Goal: Information Seeking & Learning: Learn about a topic

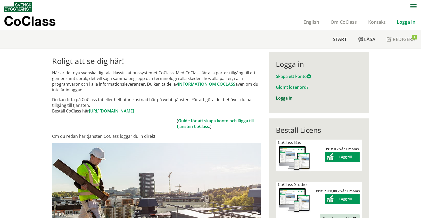
click at [286, 98] on link "Logga in" at bounding box center [284, 98] width 16 height 6
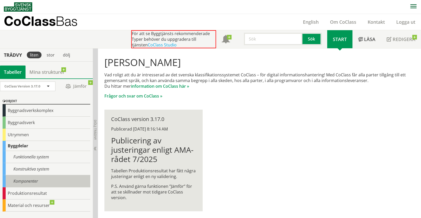
click at [30, 179] on div "Komponenter" at bounding box center [47, 181] width 88 height 12
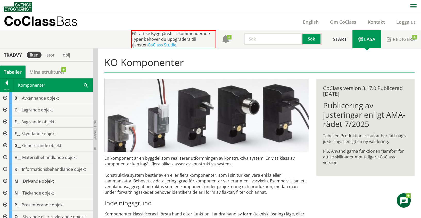
click at [253, 40] on input "text" at bounding box center [273, 39] width 58 height 12
type input "fabrikat"
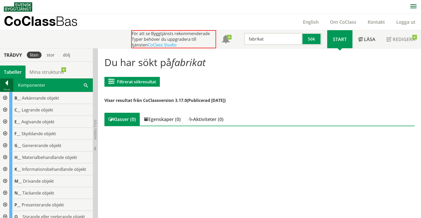
click at [4, 82] on div at bounding box center [6, 83] width 13 height 7
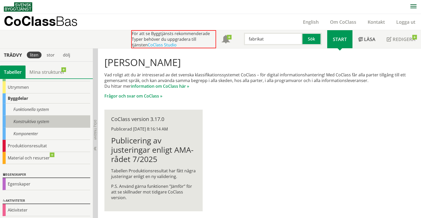
scroll to position [48, 0]
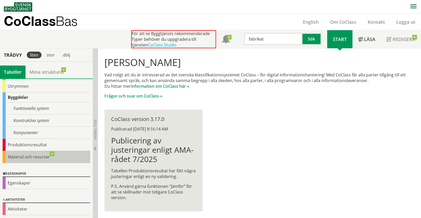
click at [29, 155] on div "Material och resurser" at bounding box center [47, 157] width 88 height 12
click at [15, 152] on div "Material och resurser" at bounding box center [47, 157] width 88 height 12
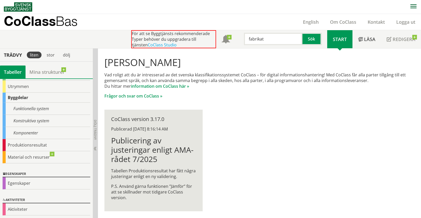
scroll to position [47, 0]
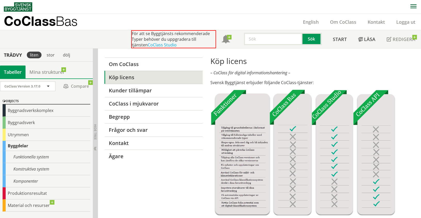
drag, startPoint x: 0, startPoint y: 0, endPoint x: 273, endPoint y: 133, distance: 303.4
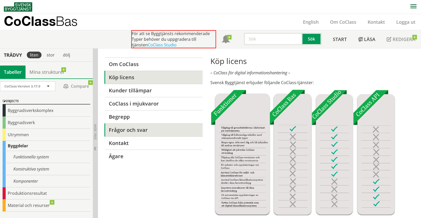
drag, startPoint x: 273, startPoint y: 133, endPoint x: 150, endPoint y: 131, distance: 123.1
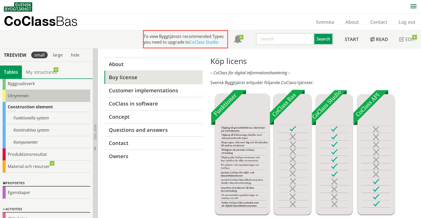
scroll to position [48, 0]
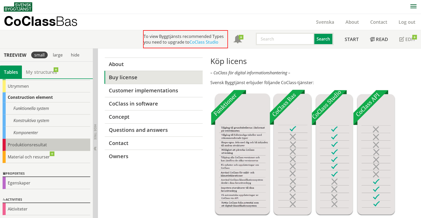
click at [29, 143] on div "Produktionsresultat" at bounding box center [47, 145] width 88 height 12
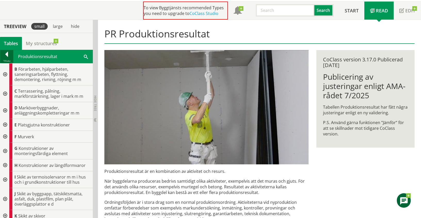
click at [6, 52] on div at bounding box center [6, 55] width 13 height 7
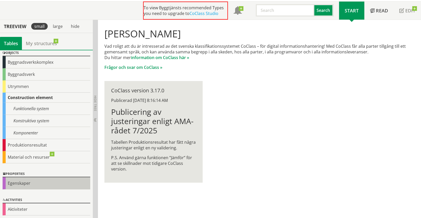
click at [28, 181] on div "Egenskaper" at bounding box center [47, 183] width 88 height 12
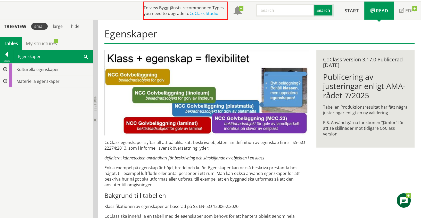
click at [5, 80] on div at bounding box center [4, 81] width 9 height 12
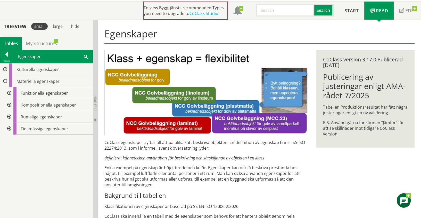
click at [8, 93] on div at bounding box center [8, 93] width 9 height 12
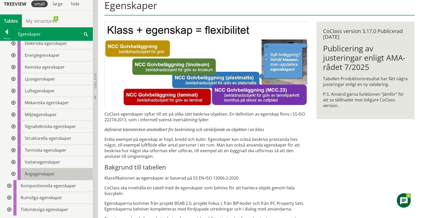
scroll to position [86, 0]
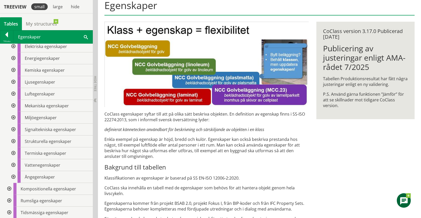
click at [10, 186] on div at bounding box center [8, 189] width 9 height 12
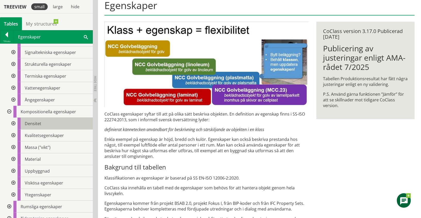
scroll to position [169, 0]
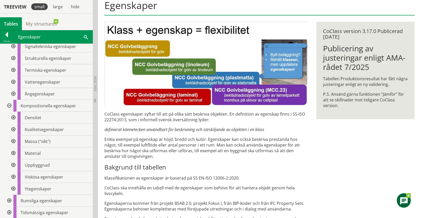
click at [11, 199] on div at bounding box center [8, 200] width 9 height 12
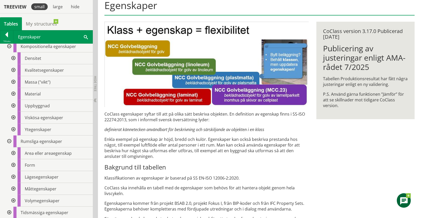
click at [13, 152] on div at bounding box center [12, 153] width 9 height 12
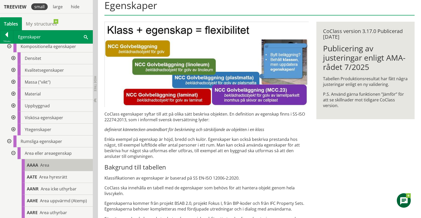
click at [48, 165] on span "Area" at bounding box center [44, 165] width 9 height 6
click at [33, 166] on span "AAAA" at bounding box center [32, 165] width 11 height 6
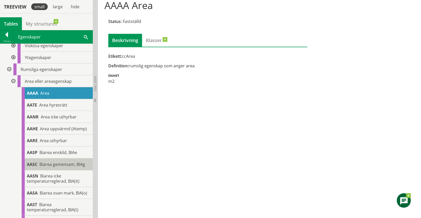
scroll to position [314, 0]
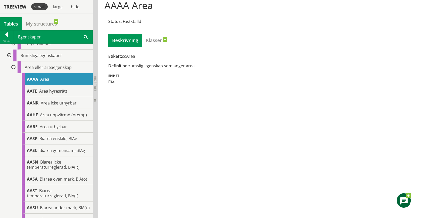
click at [14, 68] on div at bounding box center [12, 67] width 9 height 12
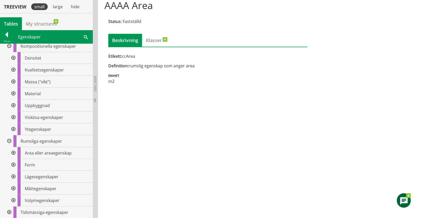
scroll to position [229, 0]
click at [10, 211] on div at bounding box center [8, 212] width 9 height 12
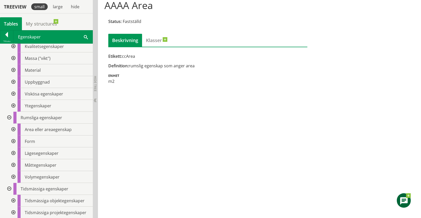
click at [13, 198] on div at bounding box center [12, 200] width 9 height 12
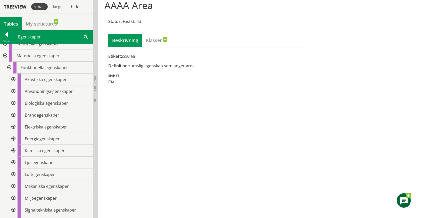
scroll to position [0, 0]
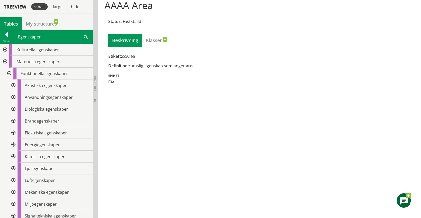
click at [13, 96] on div at bounding box center [12, 97] width 9 height 12
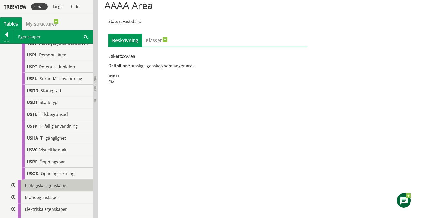
scroll to position [429, 0]
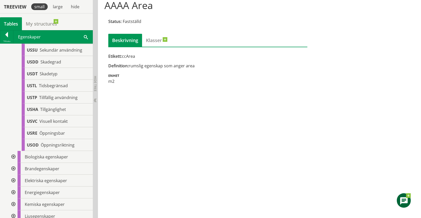
click at [15, 173] on div at bounding box center [12, 169] width 9 height 12
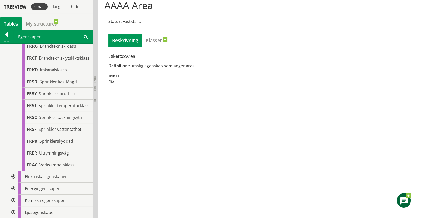
scroll to position [687, 0]
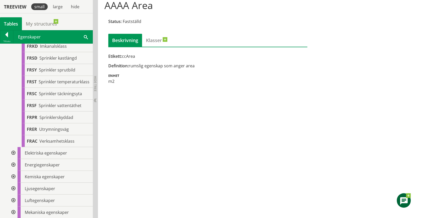
click at [14, 159] on div at bounding box center [12, 153] width 9 height 12
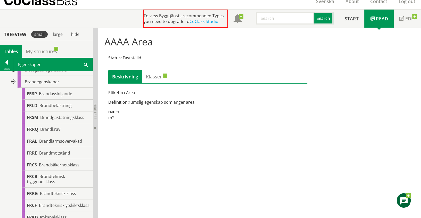
scroll to position [0, 0]
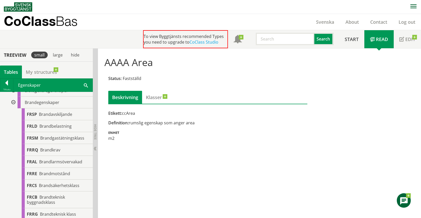
click at [280, 37] on input "text" at bounding box center [285, 39] width 58 height 12
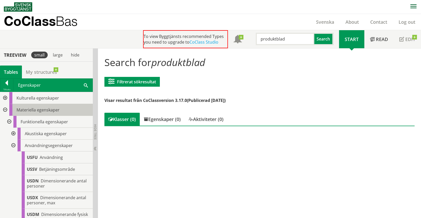
click at [29, 109] on span "Materiella egenskaper" at bounding box center [37, 110] width 43 height 6
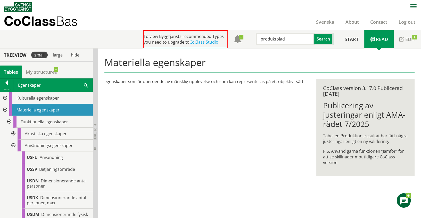
click at [10, 120] on div at bounding box center [8, 122] width 9 height 12
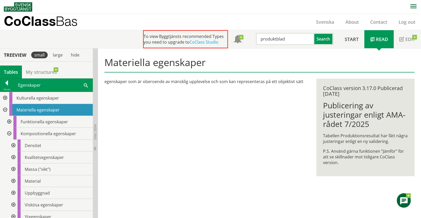
click at [10, 134] on div at bounding box center [8, 134] width 9 height 12
click at [10, 143] on div at bounding box center [8, 145] width 9 height 12
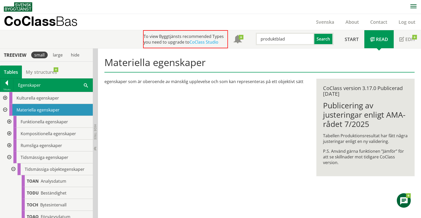
click at [8, 160] on div at bounding box center [8, 157] width 9 height 12
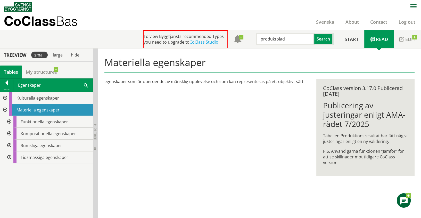
click at [4, 96] on div at bounding box center [4, 98] width 9 height 12
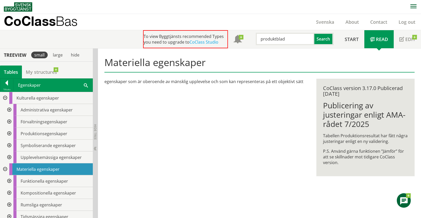
click at [7, 121] on div at bounding box center [8, 122] width 9 height 12
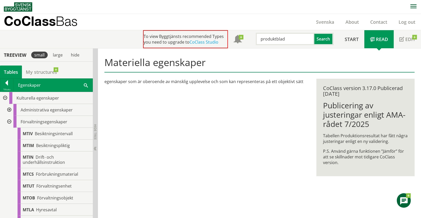
click at [9, 109] on div at bounding box center [8, 110] width 9 height 12
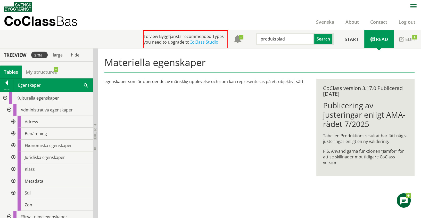
click at [13, 134] on div at bounding box center [12, 134] width 9 height 12
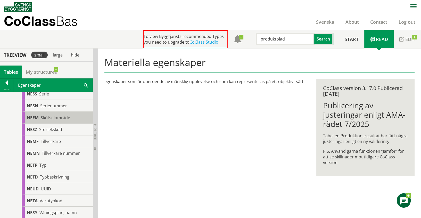
scroll to position [687, 0]
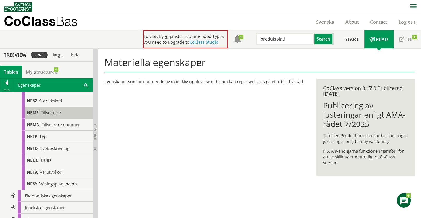
click at [32, 112] on span "NEMF" at bounding box center [33, 113] width 12 height 6
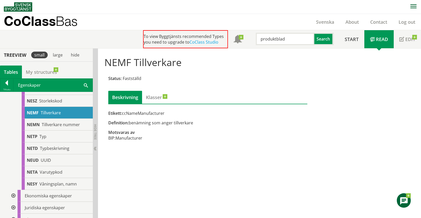
click at [138, 113] on div "Etikett: ccNameManufacturer" at bounding box center [207, 113] width 199 height 6
drag, startPoint x: 125, startPoint y: 113, endPoint x: 149, endPoint y: 111, distance: 24.8
click at [149, 111] on div "Etikett: ccNameManufacturer" at bounding box center [207, 113] width 199 height 6
click at [64, 124] on span "Tillverkare nummer" at bounding box center [61, 125] width 38 height 6
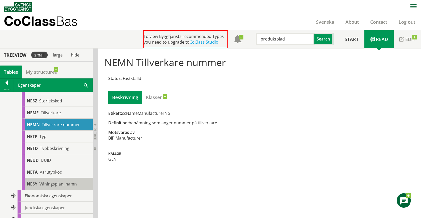
click at [50, 182] on span "Våningsplan, namn" at bounding box center [57, 184] width 37 height 6
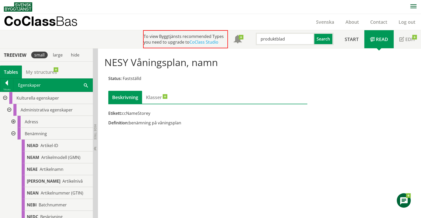
click at [15, 131] on div at bounding box center [12, 134] width 9 height 12
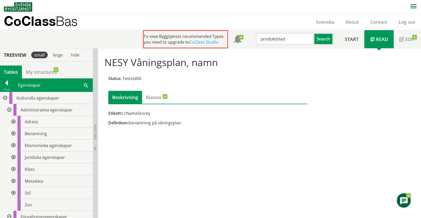
click at [13, 155] on div at bounding box center [12, 157] width 9 height 12
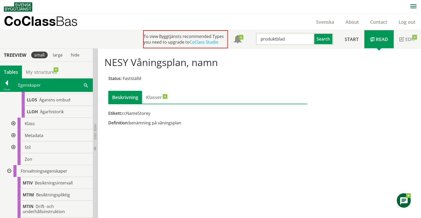
scroll to position [372, 0]
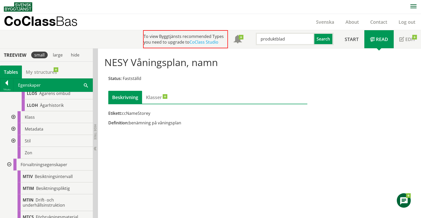
click at [285, 43] on input "produktblad" at bounding box center [285, 39] width 58 height 12
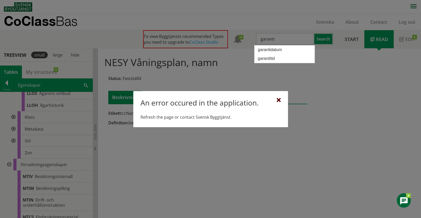
type input "garanti"
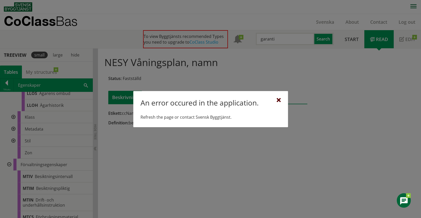
click at [277, 100] on div at bounding box center [278, 100] width 4 height 4
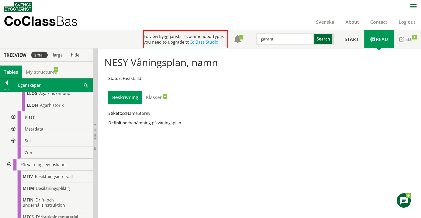
click at [320, 40] on button "Search" at bounding box center [323, 39] width 19 height 12
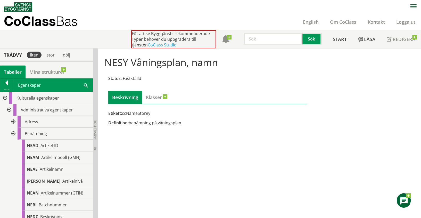
click at [13, 131] on div at bounding box center [12, 134] width 9 height 12
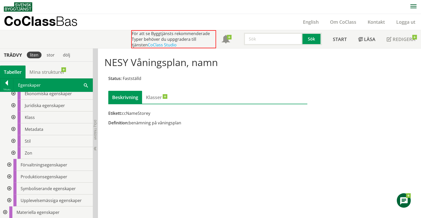
click at [11, 199] on div at bounding box center [8, 200] width 9 height 12
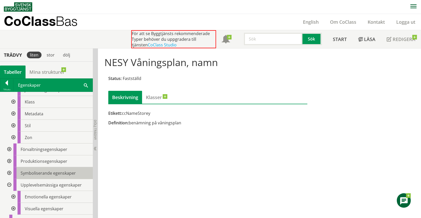
scroll to position [75, 0]
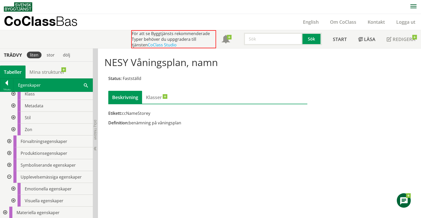
click at [12, 185] on div at bounding box center [12, 189] width 9 height 12
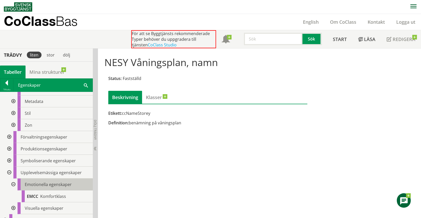
scroll to position [87, 0]
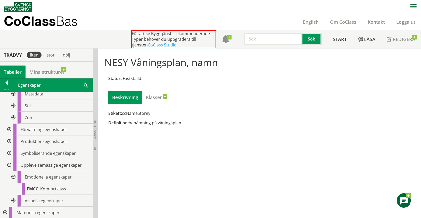
click at [5, 211] on div at bounding box center [4, 212] width 9 height 12
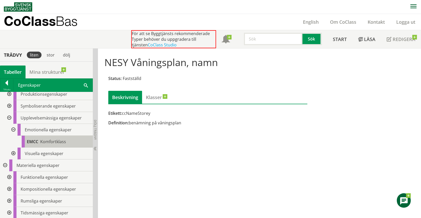
scroll to position [134, 0]
click at [9, 173] on div at bounding box center [8, 177] width 9 height 12
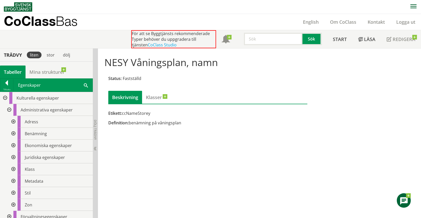
scroll to position [0, 0]
click at [9, 84] on div at bounding box center [6, 83] width 13 height 7
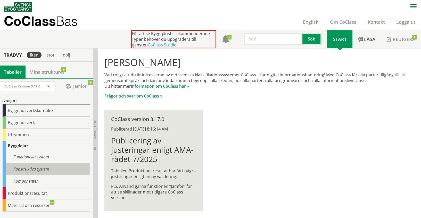
scroll to position [48, 0]
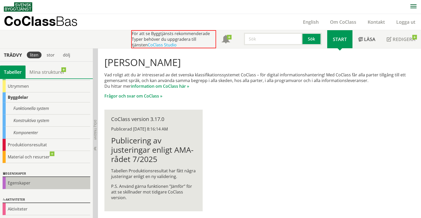
click at [17, 183] on div "Egenskaper" at bounding box center [47, 183] width 88 height 12
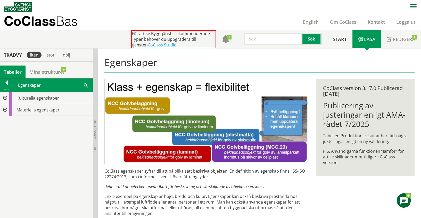
click at [5, 95] on div at bounding box center [4, 98] width 9 height 12
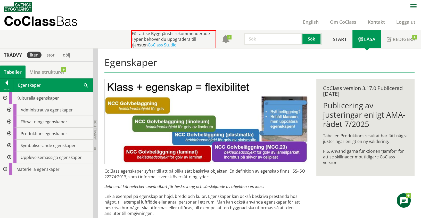
click at [10, 108] on div at bounding box center [8, 110] width 9 height 12
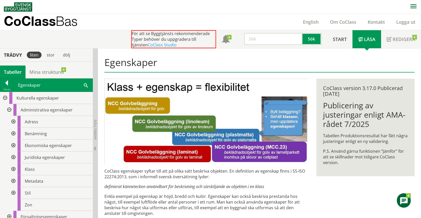
click at [14, 144] on div at bounding box center [12, 145] width 9 height 12
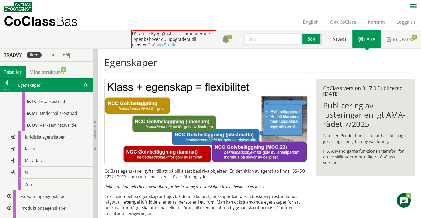
scroll to position [175, 0]
click at [14, 170] on div at bounding box center [12, 172] width 9 height 12
click at [13, 156] on div at bounding box center [12, 160] width 9 height 12
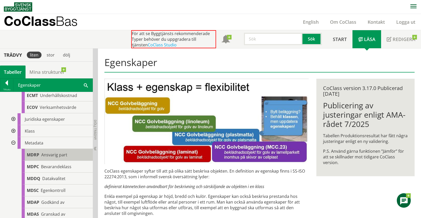
scroll to position [191, 0]
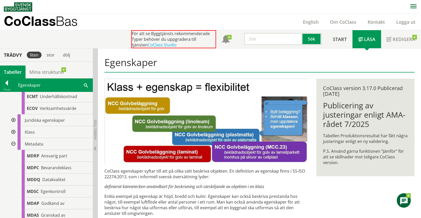
click at [14, 142] on div at bounding box center [12, 144] width 9 height 12
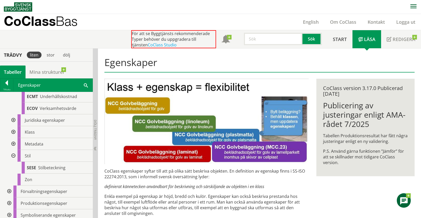
click at [13, 130] on div at bounding box center [12, 132] width 9 height 12
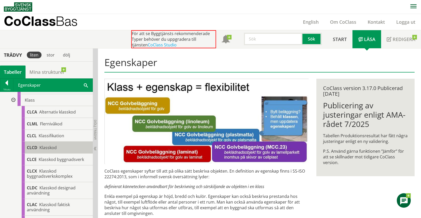
scroll to position [157, 0]
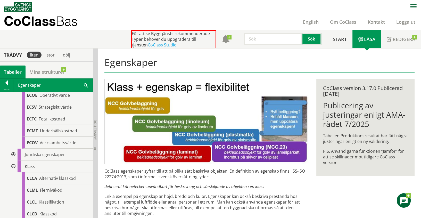
click at [14, 165] on div at bounding box center [12, 166] width 9 height 12
click at [14, 155] on div at bounding box center [12, 154] width 9 height 12
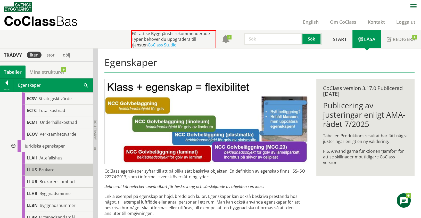
scroll to position [164, 0]
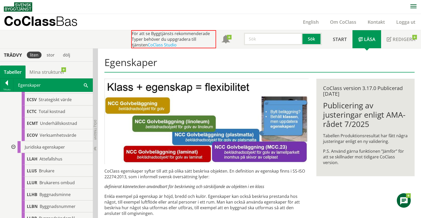
click at [14, 144] on div at bounding box center [12, 147] width 9 height 12
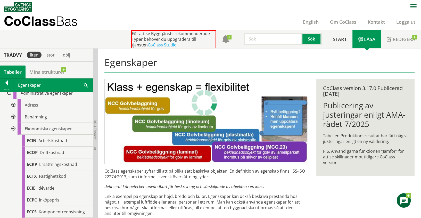
scroll to position [15, 0]
click at [15, 129] on div at bounding box center [12, 130] width 9 height 12
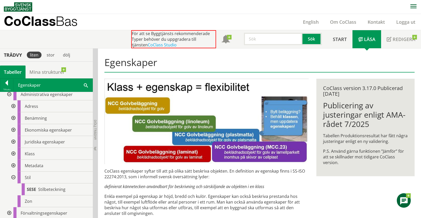
click at [13, 165] on div at bounding box center [12, 165] width 9 height 12
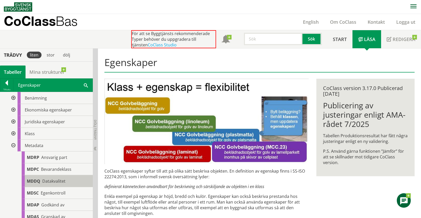
scroll to position [35, 0]
click at [13, 144] on div at bounding box center [12, 146] width 9 height 12
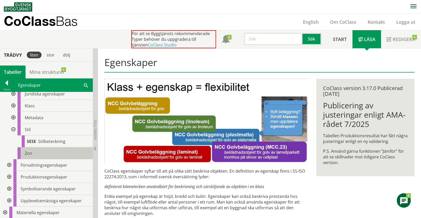
scroll to position [0, 0]
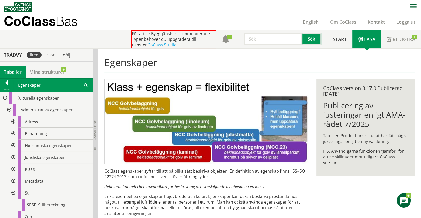
click at [8, 109] on div at bounding box center [8, 110] width 9 height 12
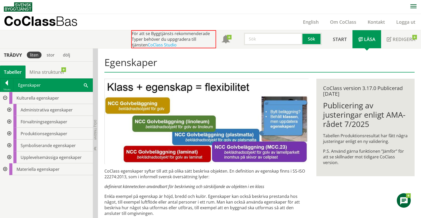
click at [4, 167] on div at bounding box center [4, 169] width 9 height 12
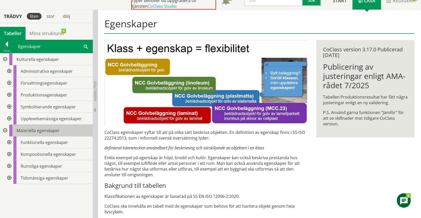
scroll to position [48, 0]
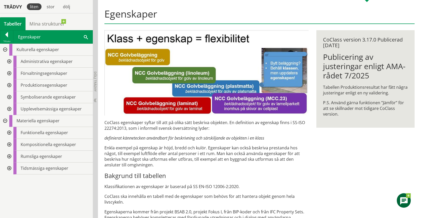
click at [8, 167] on div at bounding box center [8, 168] width 9 height 12
click at [13, 189] on div at bounding box center [12, 192] width 9 height 12
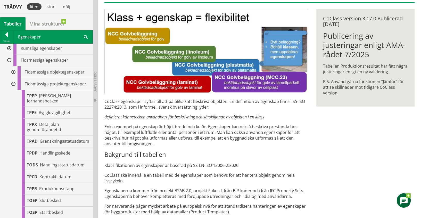
scroll to position [69, 0]
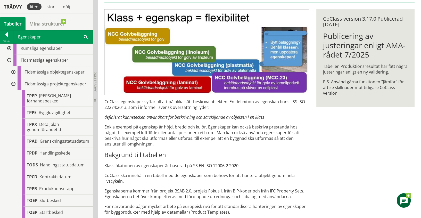
drag, startPoint x: 12, startPoint y: 79, endPoint x: 13, endPoint y: 82, distance: 3.1
click at [13, 82] on div at bounding box center [12, 84] width 9 height 12
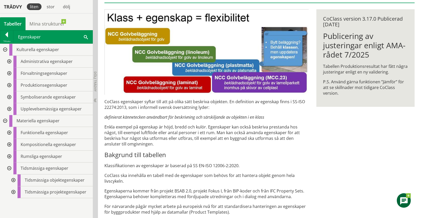
click at [13, 82] on div at bounding box center [8, 85] width 9 height 12
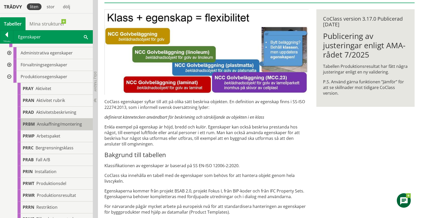
scroll to position [8, 0]
click at [10, 75] on div at bounding box center [8, 78] width 9 height 12
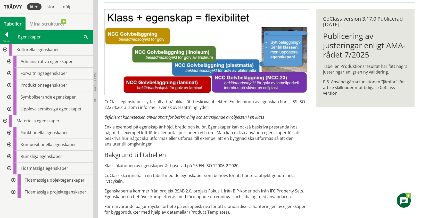
scroll to position [0, 0]
click at [14, 180] on div at bounding box center [12, 180] width 9 height 12
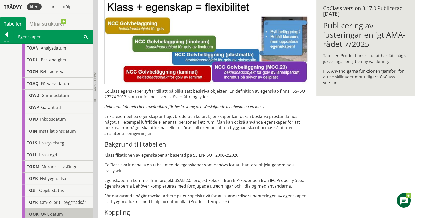
scroll to position [141, 0]
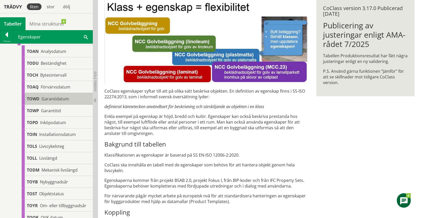
click at [49, 99] on span "Garantidatum" at bounding box center [55, 99] width 28 height 6
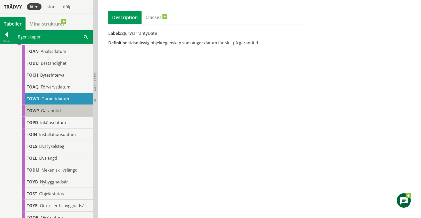
click at [52, 108] on span "Garantitid" at bounding box center [51, 111] width 20 height 6
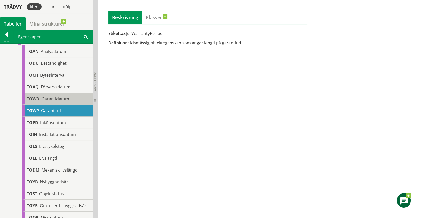
click at [54, 96] on span "Garantidatum" at bounding box center [55, 99] width 28 height 6
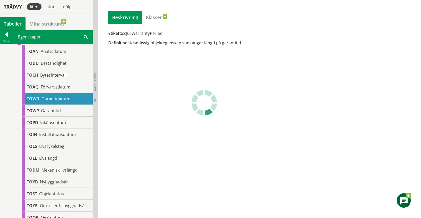
click at [54, 96] on span "Garantidatum" at bounding box center [55, 99] width 28 height 6
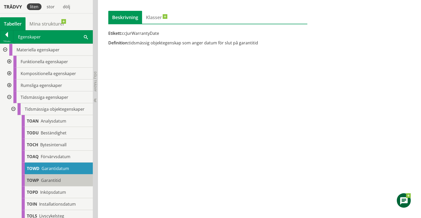
scroll to position [69, 0]
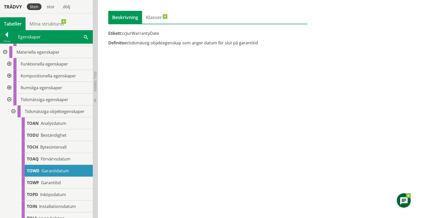
click at [13, 106] on div at bounding box center [12, 111] width 9 height 12
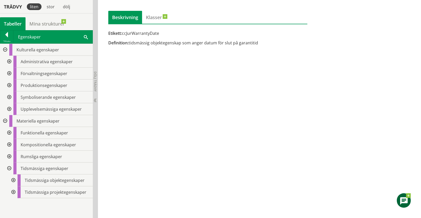
click at [10, 130] on div at bounding box center [8, 133] width 9 height 12
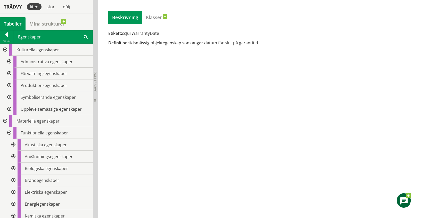
click at [14, 154] on div at bounding box center [12, 156] width 9 height 12
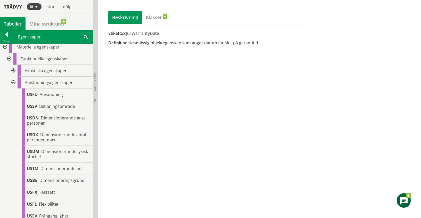
scroll to position [73, 0]
click at [14, 82] on div at bounding box center [12, 83] width 9 height 12
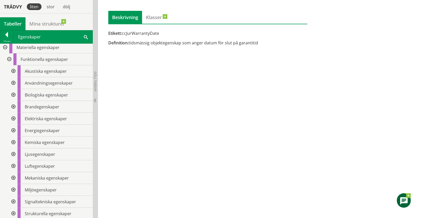
click at [14, 94] on div at bounding box center [12, 95] width 9 height 12
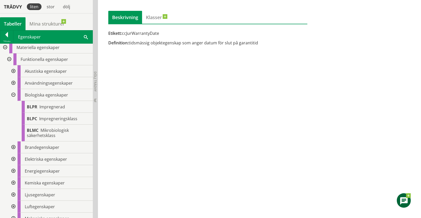
click at [14, 94] on div at bounding box center [12, 95] width 9 height 12
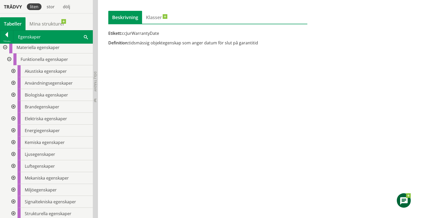
click at [12, 106] on div at bounding box center [12, 107] width 9 height 12
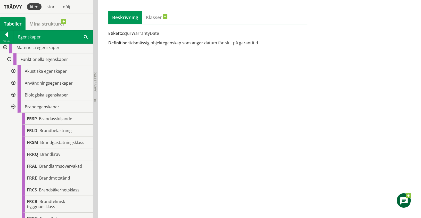
click at [12, 106] on div at bounding box center [12, 107] width 9 height 12
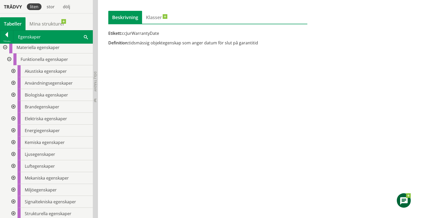
click at [15, 118] on div at bounding box center [12, 119] width 9 height 12
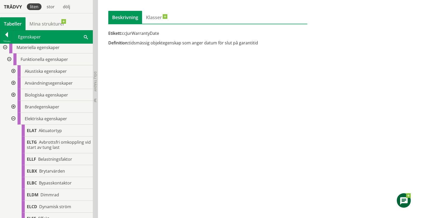
click at [15, 118] on div at bounding box center [12, 119] width 9 height 12
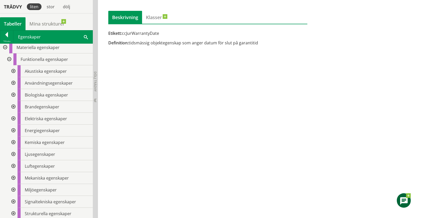
click at [13, 130] on div at bounding box center [12, 130] width 9 height 12
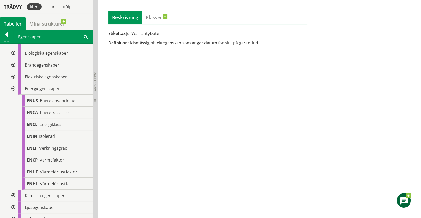
scroll to position [115, 0]
click at [13, 87] on div at bounding box center [12, 89] width 9 height 12
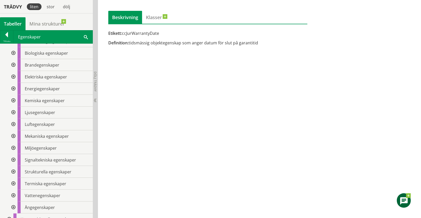
click at [14, 136] on div at bounding box center [12, 136] width 9 height 12
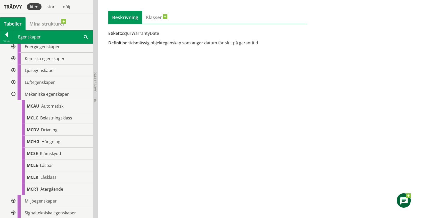
scroll to position [160, 0]
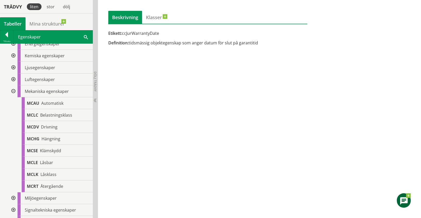
click at [14, 91] on div at bounding box center [12, 91] width 9 height 12
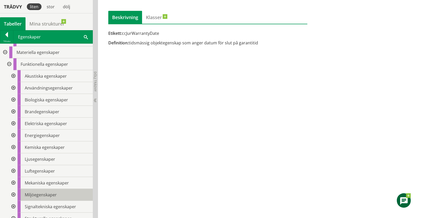
scroll to position [63, 0]
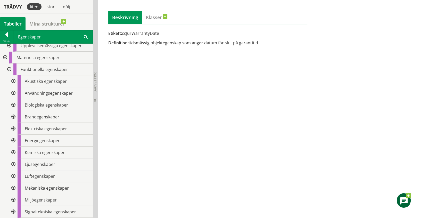
click at [9, 66] on div at bounding box center [8, 69] width 9 height 12
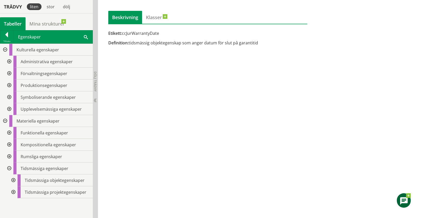
click at [8, 71] on div at bounding box center [8, 73] width 9 height 12
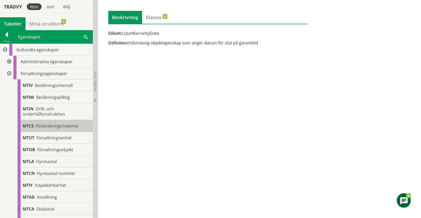
click at [56, 128] on span "Förbrukningsmaterial" at bounding box center [57, 126] width 42 height 6
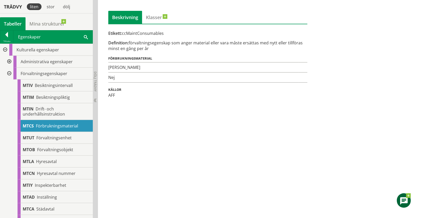
click at [10, 72] on div at bounding box center [8, 73] width 9 height 12
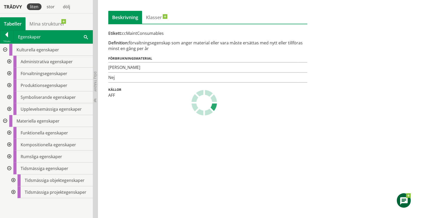
click at [8, 85] on div at bounding box center [8, 85] width 9 height 12
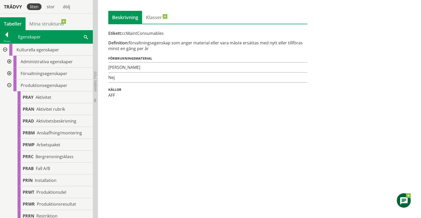
click at [13, 84] on div at bounding box center [8, 85] width 9 height 12
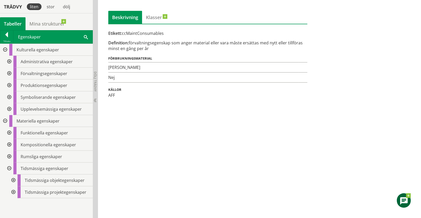
click at [11, 95] on div at bounding box center [8, 97] width 9 height 12
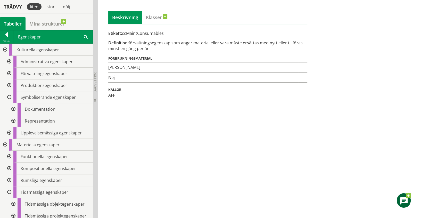
click at [14, 107] on div at bounding box center [12, 109] width 9 height 12
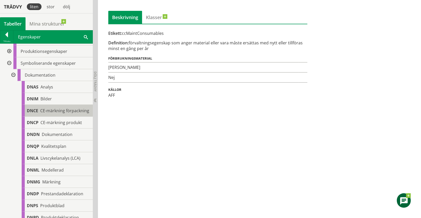
scroll to position [35, 0]
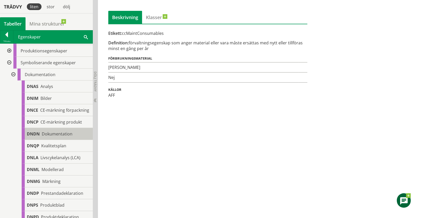
click at [51, 132] on div "DNDN Dokumentation" at bounding box center [57, 134] width 71 height 12
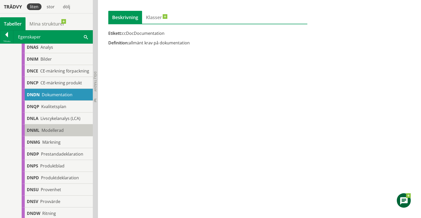
scroll to position [74, 0]
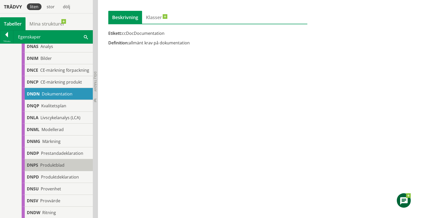
click at [60, 165] on div "DNPS Produktblad" at bounding box center [57, 165] width 71 height 12
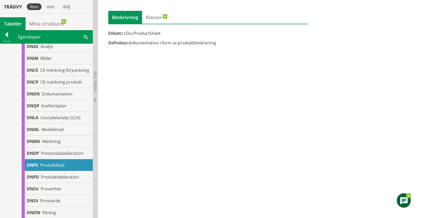
click at [134, 44] on div "Definition: dokumentation i form av produktbeskrivning" at bounding box center [207, 43] width 199 height 6
click at [133, 42] on div "Definition: dokumentation i form av produktbeskrivning" at bounding box center [207, 43] width 199 height 6
drag, startPoint x: 133, startPoint y: 42, endPoint x: 156, endPoint y: 17, distance: 33.2
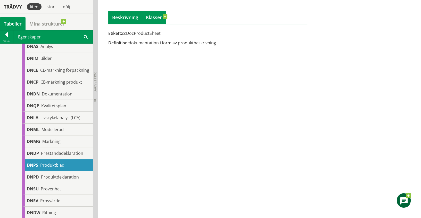
click at [156, 17] on div "Beskrivning Klasser Etikett: ccDocProductSheet Definition: dokumentation i form…" at bounding box center [207, 28] width 199 height 35
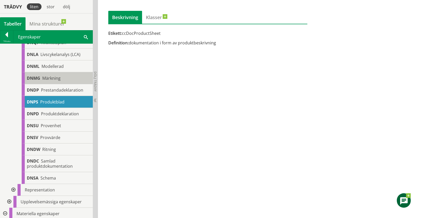
scroll to position [138, 0]
click at [107, 117] on div "DNPS Produktblad Status: Fastställd Beskrivning Klasser Etikett: ccDocProductSh…" at bounding box center [259, 93] width 323 height 249
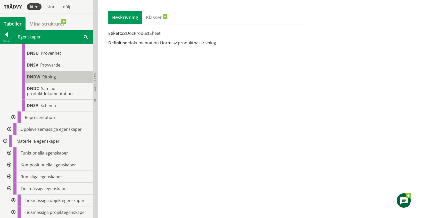
scroll to position [214, 0]
click at [10, 149] on div at bounding box center [8, 153] width 9 height 12
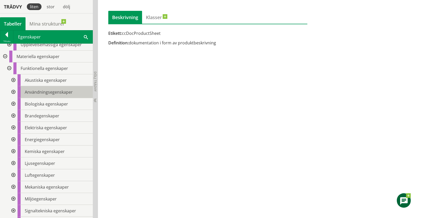
scroll to position [295, 0]
click at [14, 97] on div at bounding box center [12, 92] width 9 height 12
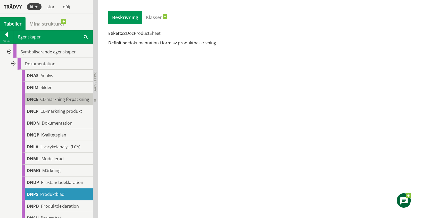
scroll to position [0, 0]
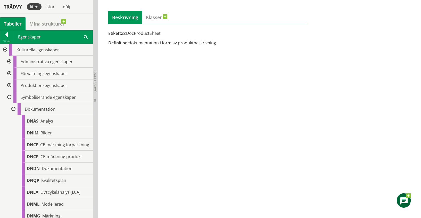
click at [85, 37] on span at bounding box center [86, 36] width 4 height 5
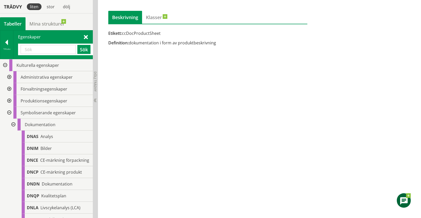
click at [46, 48] on input "text" at bounding box center [48, 49] width 55 height 9
type input "lås"
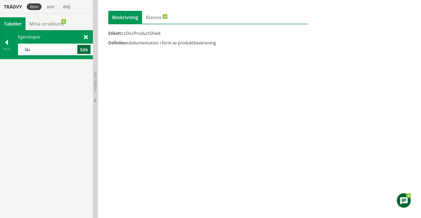
click at [85, 50] on button "Sök" at bounding box center [83, 49] width 13 height 9
click at [8, 44] on div at bounding box center [6, 43] width 13 height 7
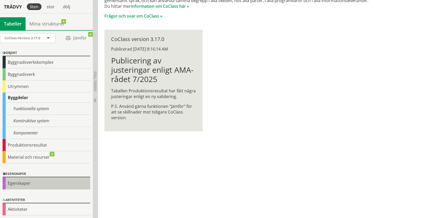
click at [22, 181] on div "Egenskaper" at bounding box center [47, 183] width 88 height 12
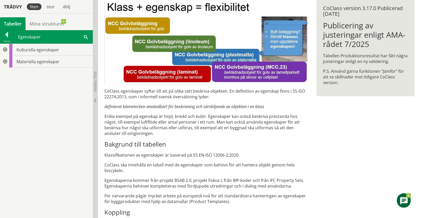
click at [5, 61] on div at bounding box center [4, 62] width 9 height 12
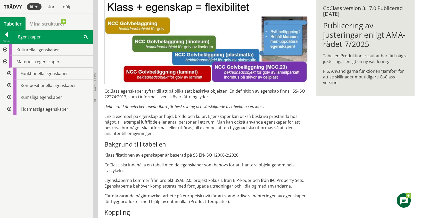
click at [9, 73] on div at bounding box center [8, 73] width 9 height 12
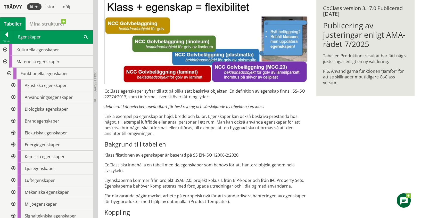
click at [14, 95] on div at bounding box center [12, 97] width 9 height 12
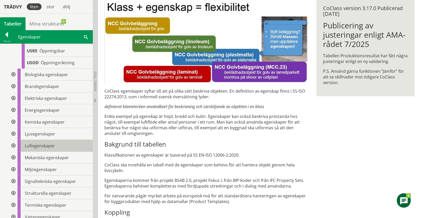
scroll to position [515, 0]
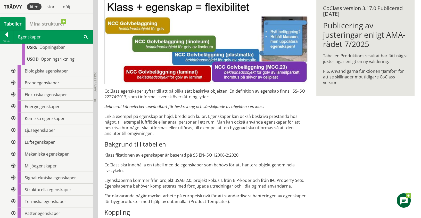
click at [13, 156] on div at bounding box center [12, 154] width 9 height 12
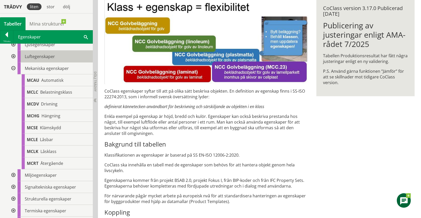
scroll to position [601, 0]
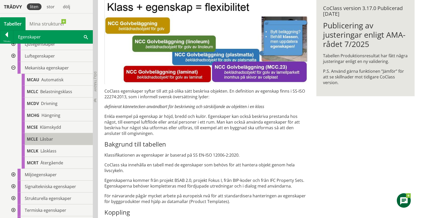
click at [46, 140] on span "Låsbar" at bounding box center [46, 139] width 13 height 6
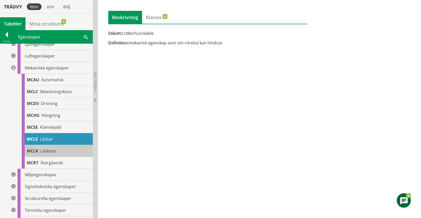
scroll to position [663, 0]
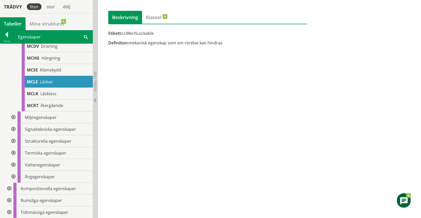
click at [14, 115] on div at bounding box center [12, 117] width 9 height 12
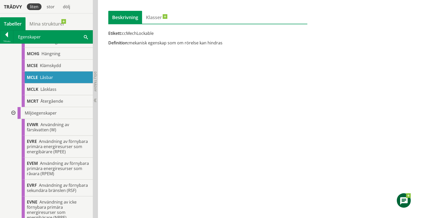
click at [14, 115] on div at bounding box center [12, 113] width 9 height 12
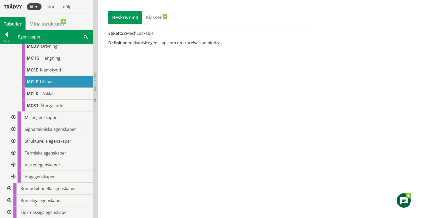
click at [12, 141] on div at bounding box center [12, 141] width 9 height 12
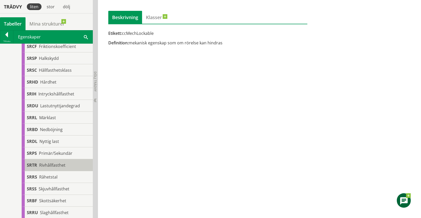
scroll to position [1020, 0]
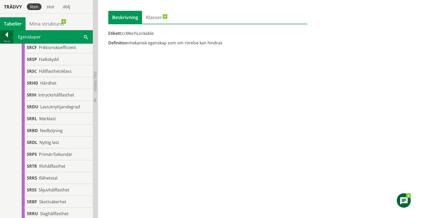
click at [7, 34] on div at bounding box center [6, 35] width 13 height 7
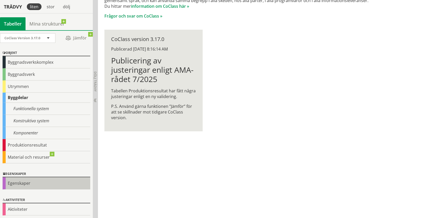
click at [22, 185] on div "Egenskaper" at bounding box center [47, 183] width 88 height 12
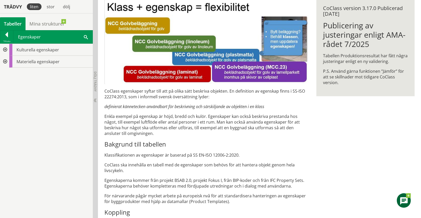
click at [6, 60] on div at bounding box center [4, 62] width 9 height 12
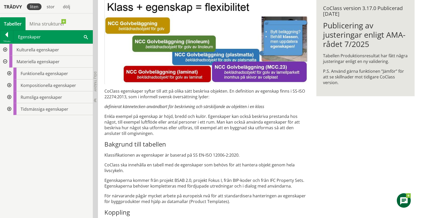
click at [8, 95] on div at bounding box center [8, 97] width 9 height 12
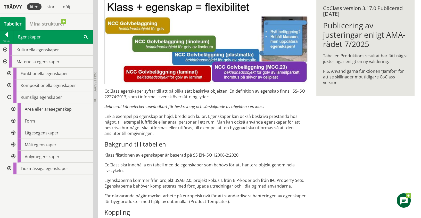
click at [8, 95] on div at bounding box center [8, 97] width 9 height 12
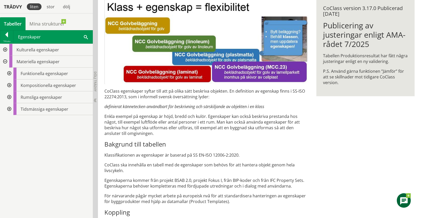
click at [9, 84] on div at bounding box center [8, 85] width 9 height 12
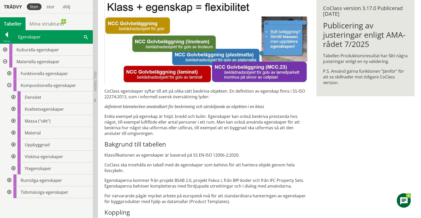
click at [14, 144] on div at bounding box center [12, 145] width 9 height 12
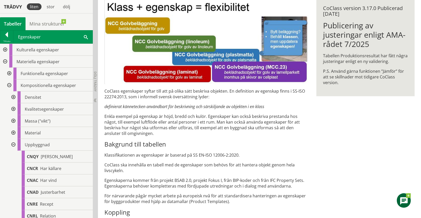
scroll to position [74, 0]
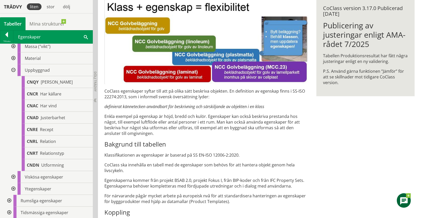
click at [13, 58] on div at bounding box center [12, 58] width 9 height 12
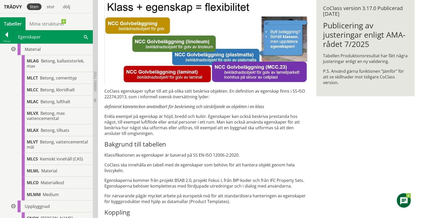
scroll to position [84, 0]
click at [35, 167] on span "MLML" at bounding box center [33, 170] width 12 height 6
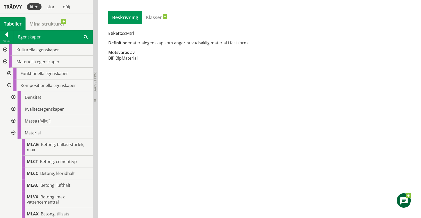
click at [8, 82] on div at bounding box center [8, 85] width 9 height 12
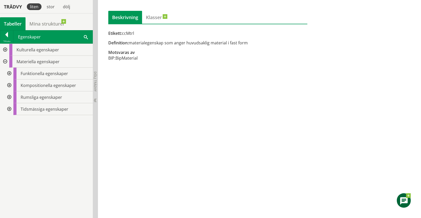
click at [12, 70] on div at bounding box center [8, 73] width 9 height 12
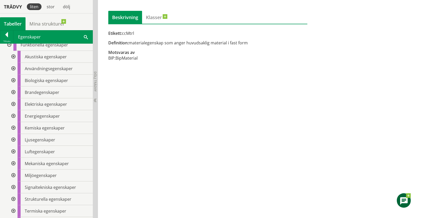
scroll to position [28, 0]
click at [13, 69] on div at bounding box center [12, 70] width 9 height 12
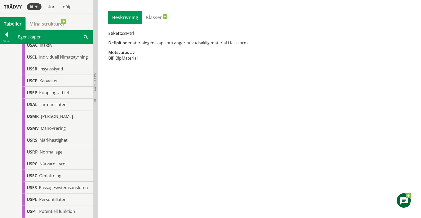
scroll to position [257, 0]
click at [48, 131] on span "Manövrering" at bounding box center [53, 128] width 25 height 6
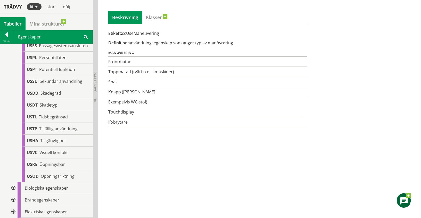
scroll to position [399, 0]
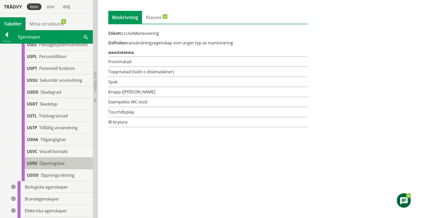
click at [56, 166] on span "Öppningsbar" at bounding box center [52, 163] width 26 height 6
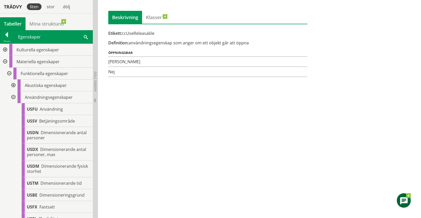
click at [13, 98] on div at bounding box center [12, 97] width 9 height 12
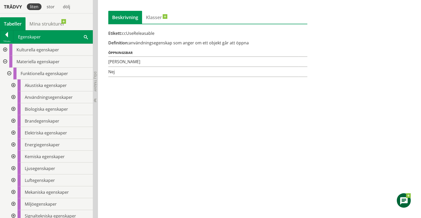
click at [10, 72] on div at bounding box center [8, 73] width 9 height 12
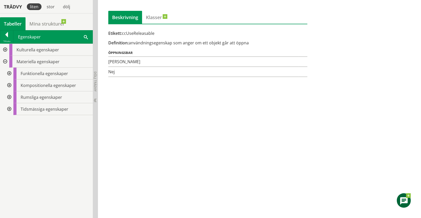
click at [10, 95] on div at bounding box center [8, 97] width 9 height 12
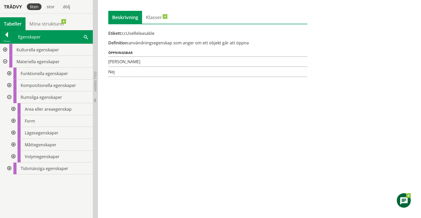
click at [14, 140] on div at bounding box center [12, 145] width 9 height 12
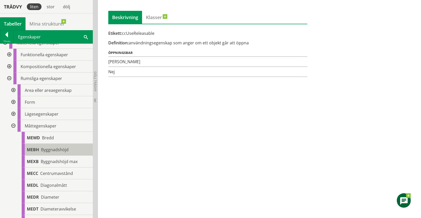
scroll to position [19, 0]
click at [13, 124] on div at bounding box center [12, 126] width 9 height 12
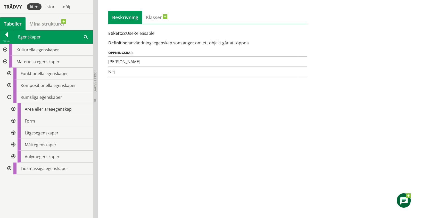
scroll to position [0, 0]
click at [6, 35] on div at bounding box center [6, 35] width 13 height 7
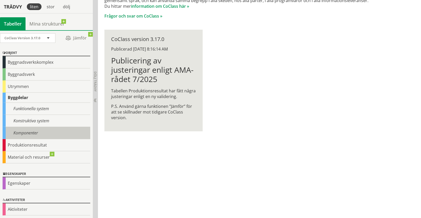
click at [19, 129] on div "Komponenter" at bounding box center [47, 133] width 88 height 12
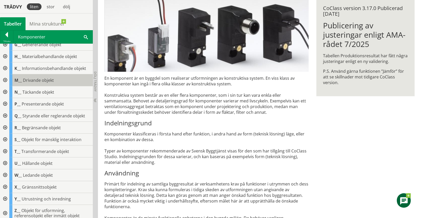
scroll to position [56, 0]
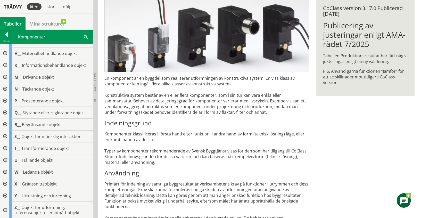
click at [6, 193] on div at bounding box center [4, 196] width 9 height 12
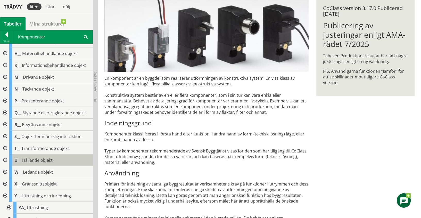
scroll to position [79, 0]
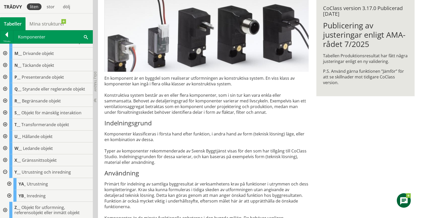
click at [9, 182] on div at bounding box center [8, 184] width 9 height 12
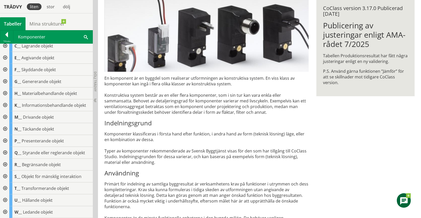
scroll to position [14, 0]
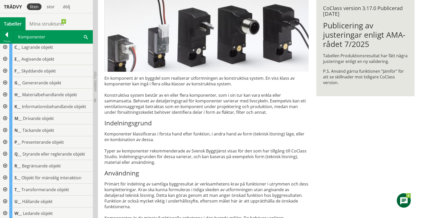
click at [6, 163] on div at bounding box center [4, 166] width 9 height 12
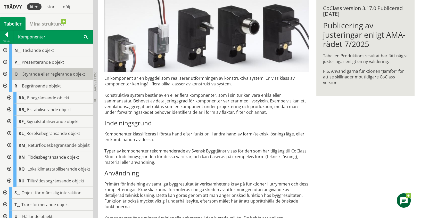
scroll to position [95, 0]
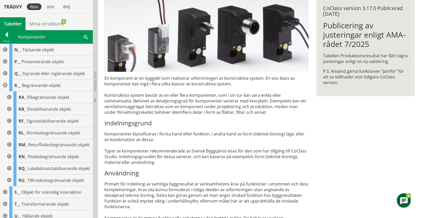
click at [9, 132] on div at bounding box center [8, 133] width 9 height 12
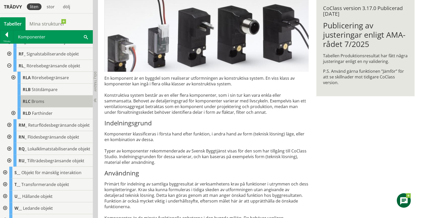
scroll to position [163, 0]
click at [11, 166] on div at bounding box center [8, 160] width 9 height 12
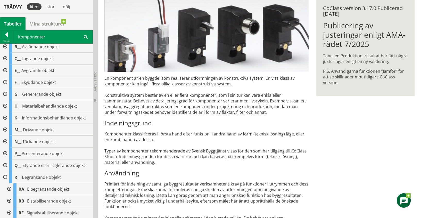
scroll to position [0, 0]
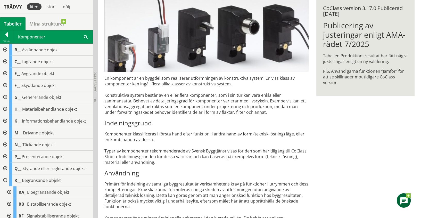
click at [5, 84] on div at bounding box center [4, 85] width 9 height 12
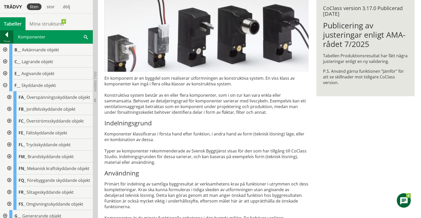
click at [5, 36] on div at bounding box center [6, 35] width 13 height 7
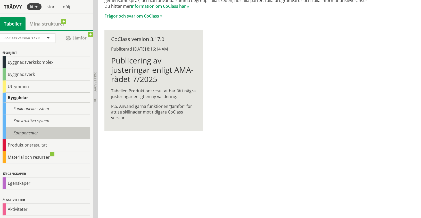
click at [17, 130] on div "Komponenter" at bounding box center [47, 133] width 88 height 12
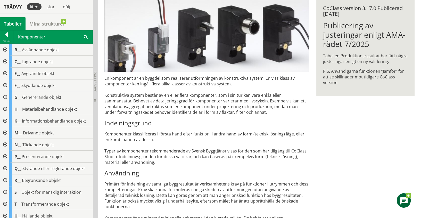
click at [84, 35] on span at bounding box center [86, 36] width 4 height 5
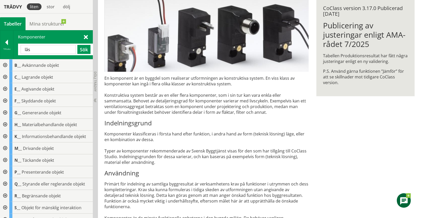
type input "lås"
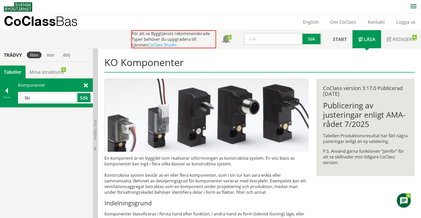
click at [270, 39] on input "text" at bounding box center [273, 39] width 58 height 12
type input "lås"
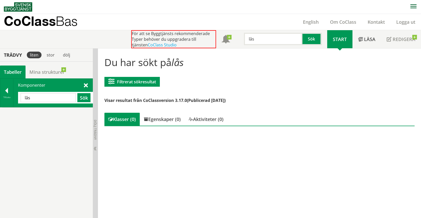
click at [16, 71] on div "Tabeller" at bounding box center [13, 71] width 26 height 13
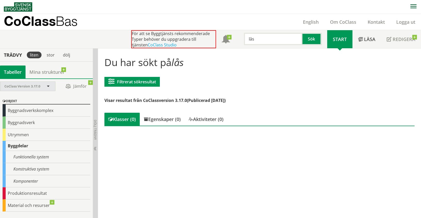
click at [18, 85] on span "CoClass Version 3.17.0" at bounding box center [22, 86] width 36 height 5
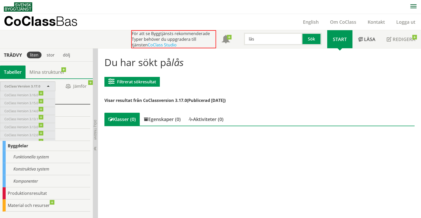
click at [18, 85] on span "CoClass Version 3.17.0" at bounding box center [22, 86] width 36 height 5
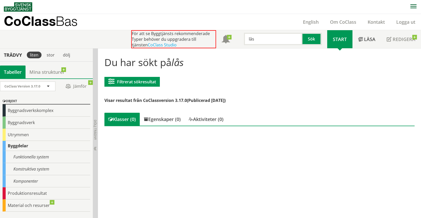
click at [88, 81] on link at bounding box center [90, 82] width 5 height 5
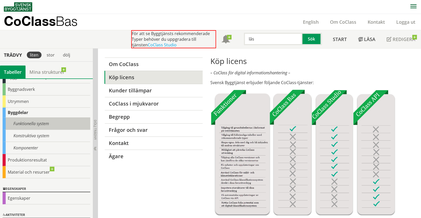
scroll to position [48, 0]
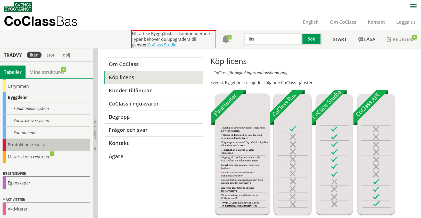
click at [17, 142] on div "Produktionsresultat" at bounding box center [47, 145] width 88 height 12
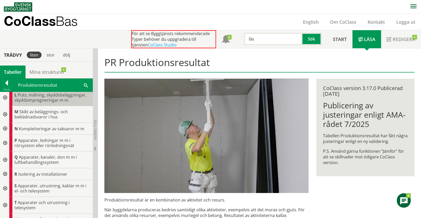
scroll to position [162, 0]
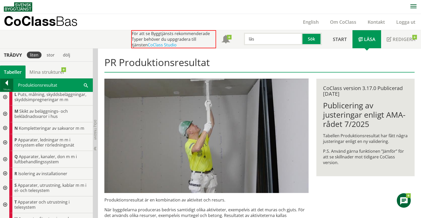
click at [8, 82] on div at bounding box center [6, 83] width 13 height 7
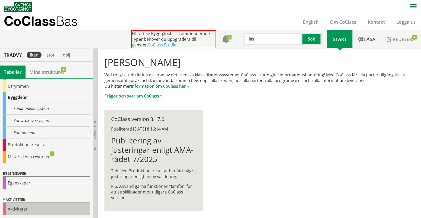
click at [16, 207] on div "Aktiviteter" at bounding box center [47, 209] width 88 height 12
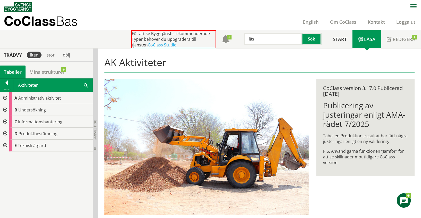
click at [4, 131] on div at bounding box center [4, 134] width 9 height 12
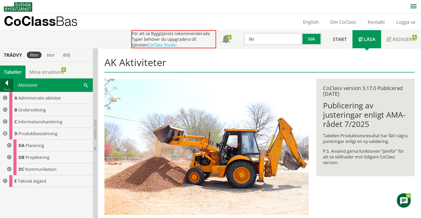
click at [6, 82] on div at bounding box center [6, 83] width 13 height 7
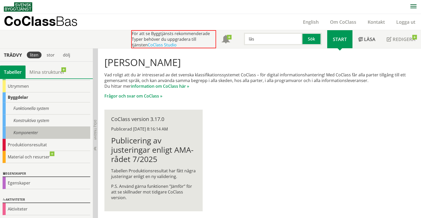
click at [22, 132] on div "Komponenter" at bounding box center [47, 132] width 88 height 12
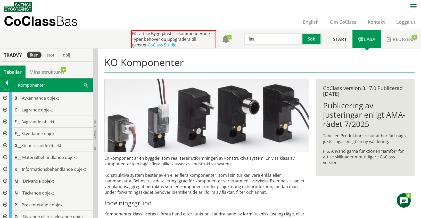
click at [5, 107] on div at bounding box center [4, 110] width 9 height 12
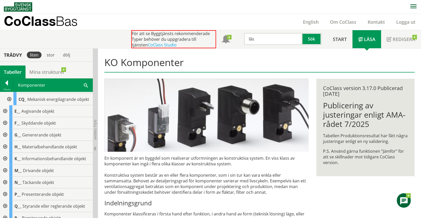
scroll to position [128, 0]
click at [3, 152] on div at bounding box center [4, 146] width 9 height 12
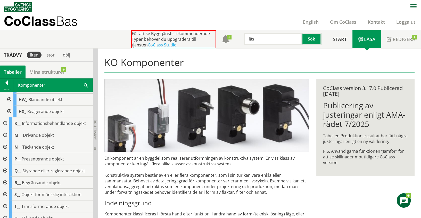
scroll to position [319, 0]
click at [43, 21] on p "CoClass Bas" at bounding box center [41, 21] width 74 height 6
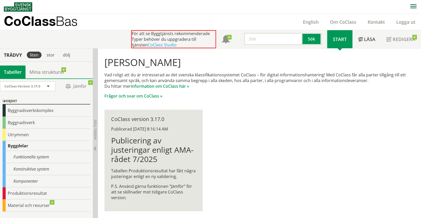
click at [258, 42] on input "text" at bounding box center [273, 39] width 58 height 12
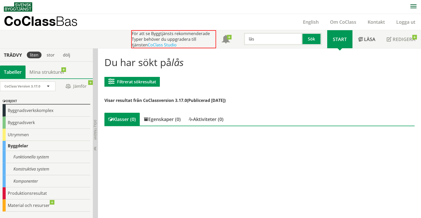
click at [260, 38] on input "lås" at bounding box center [273, 39] width 58 height 12
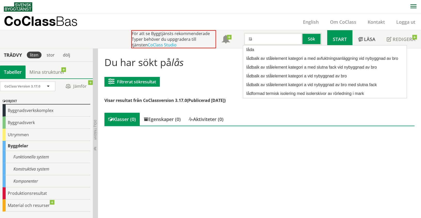
type input "l"
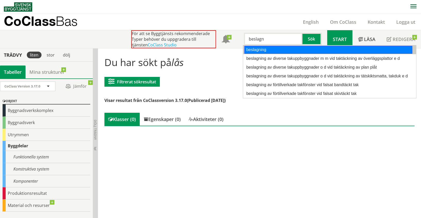
click at [251, 51] on div "beslagning" at bounding box center [328, 50] width 168 height 8
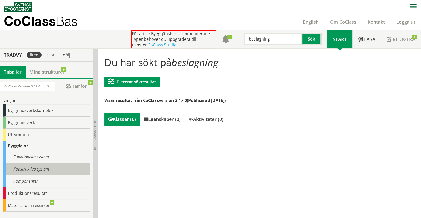
click at [31, 170] on div "Konstruktiva system" at bounding box center [47, 169] width 88 height 12
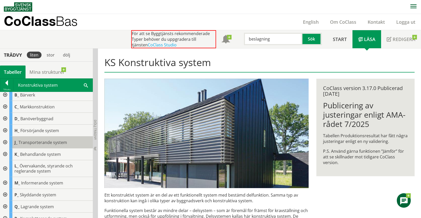
scroll to position [21, 0]
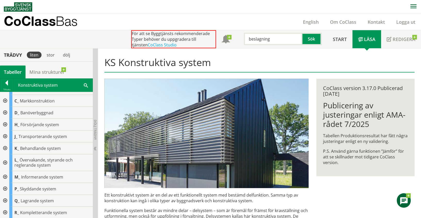
click at [4, 210] on div at bounding box center [4, 212] width 9 height 12
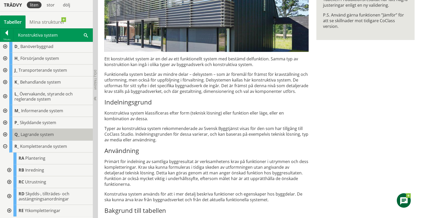
scroll to position [136, 0]
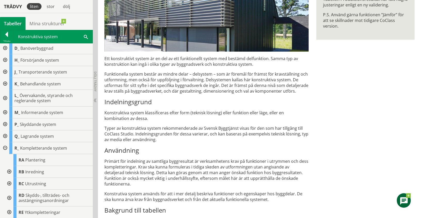
click at [8, 198] on div at bounding box center [8, 197] width 9 height 17
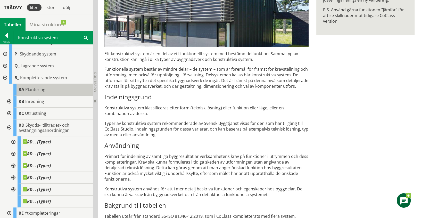
scroll to position [142, 0]
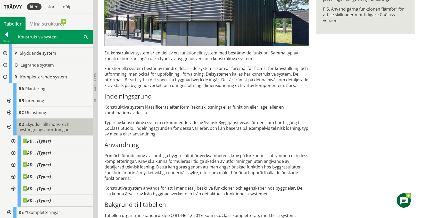
click at [67, 125] on span "Skydds-, tillträdes- och avstängningsanordningar" at bounding box center [44, 126] width 51 height 11
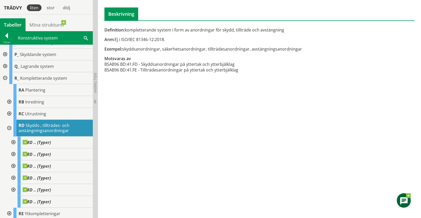
scroll to position [82, 0]
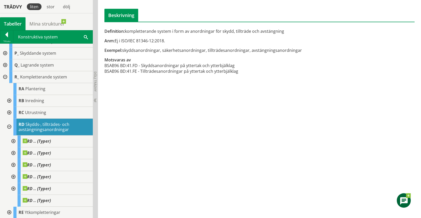
click at [10, 111] on div at bounding box center [8, 113] width 9 height 12
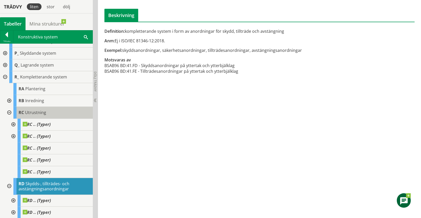
click at [46, 113] on div "RC Utrustning" at bounding box center [52, 113] width 79 height 12
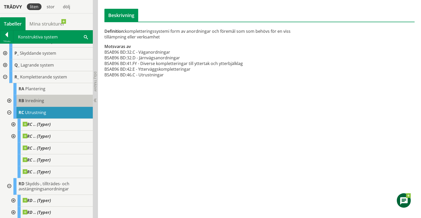
click at [32, 101] on span "Inredning" at bounding box center [34, 101] width 19 height 6
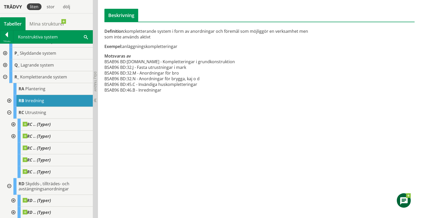
click at [4, 61] on div at bounding box center [4, 65] width 9 height 12
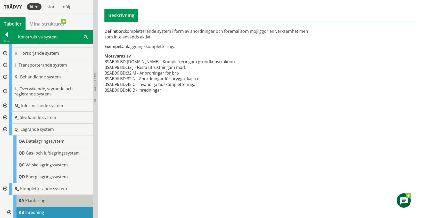
scroll to position [44, 0]
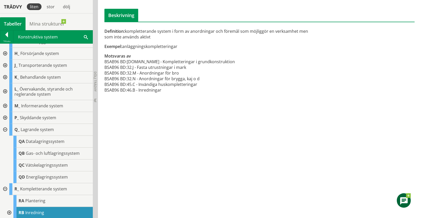
click at [6, 116] on div at bounding box center [4, 118] width 9 height 12
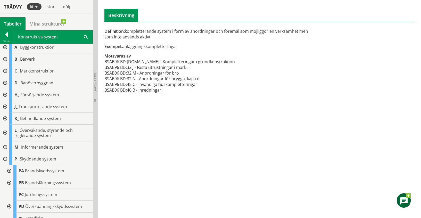
scroll to position [0, 0]
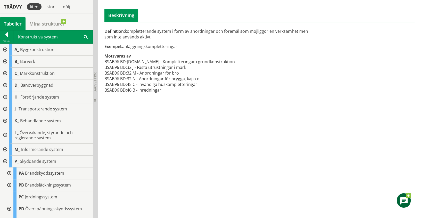
click at [5, 49] on div at bounding box center [4, 50] width 9 height 12
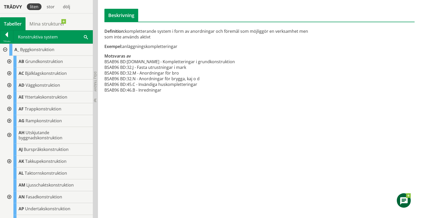
click at [6, 47] on div at bounding box center [4, 50] width 9 height 12
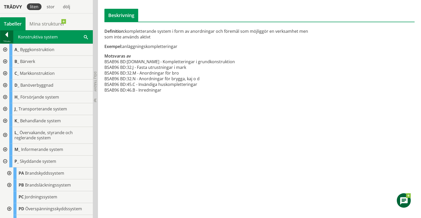
click at [9, 34] on div at bounding box center [6, 35] width 13 height 7
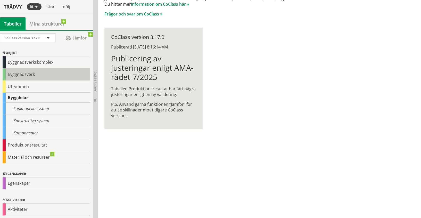
click at [17, 75] on div "Byggnadsverk" at bounding box center [47, 74] width 88 height 12
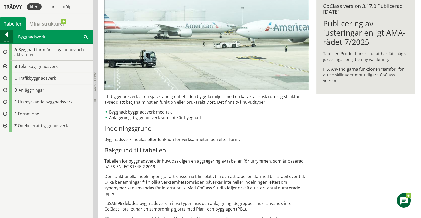
click at [9, 35] on div at bounding box center [6, 35] width 13 height 7
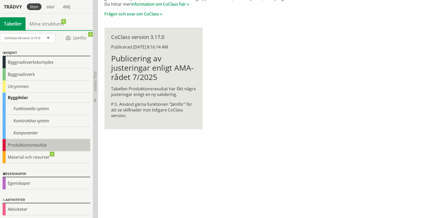
click at [20, 145] on div "Produktionsresultat" at bounding box center [47, 145] width 88 height 12
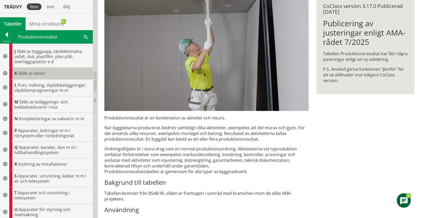
scroll to position [123, 0]
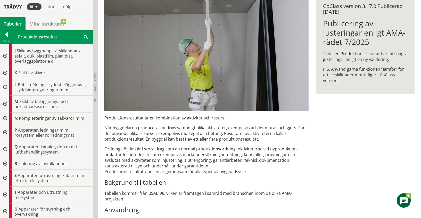
click at [5, 115] on div at bounding box center [4, 118] width 9 height 12
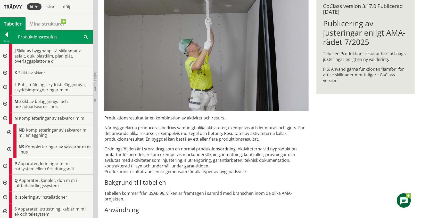
click at [10, 148] on div at bounding box center [8, 149] width 9 height 17
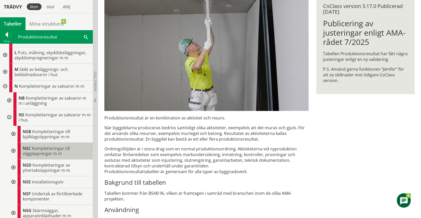
scroll to position [155, 0]
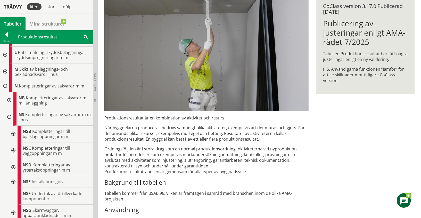
click at [12, 149] on div at bounding box center [12, 150] width 9 height 17
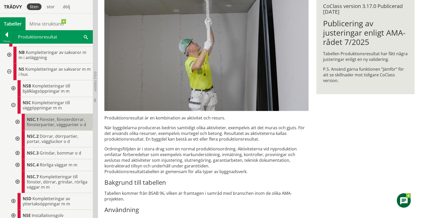
scroll to position [201, 0]
click at [17, 178] on div at bounding box center [16, 182] width 9 height 22
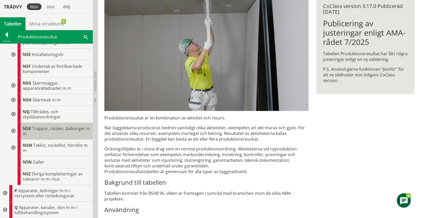
scroll to position [440, 0]
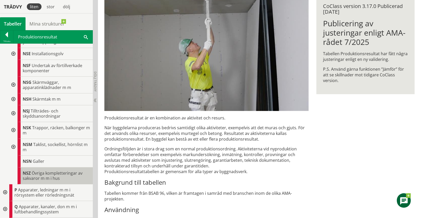
click at [55, 181] on span "Övriga kompletteringar av sakvaror m m i hus" at bounding box center [53, 175] width 60 height 11
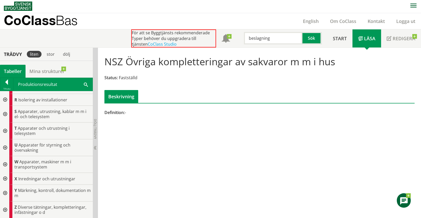
scroll to position [620, 0]
click at [5, 176] on div at bounding box center [4, 179] width 9 height 12
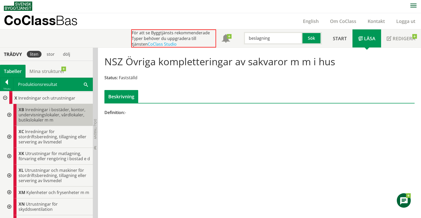
scroll to position [692, 0]
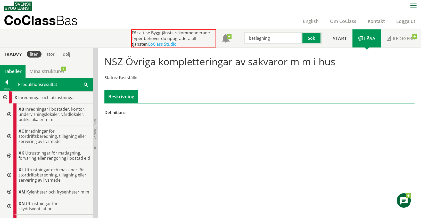
click at [266, 37] on input "beslagning" at bounding box center [273, 38] width 58 height 12
click at [263, 50] on div "låssystem" at bounding box center [271, 49] width 55 height 8
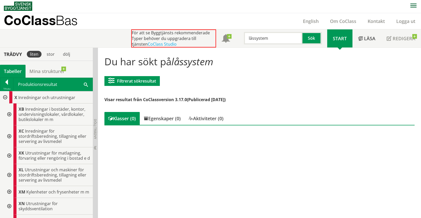
click at [268, 35] on input "låssystem" at bounding box center [273, 38] width 58 height 12
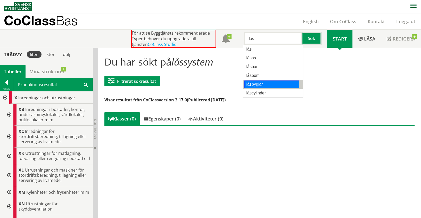
scroll to position [0, 0]
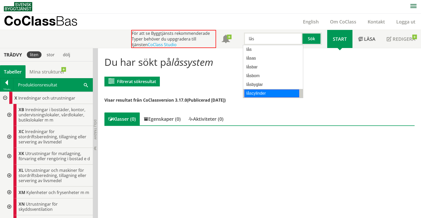
click at [260, 92] on div "låscylinder" at bounding box center [271, 93] width 55 height 8
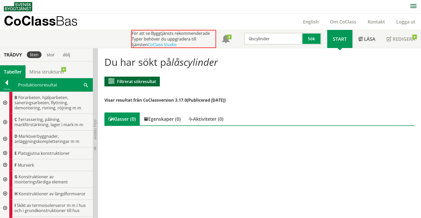
type input "låscylinder"
click at [135, 78] on button "Filtrerat sökresultat" at bounding box center [131, 82] width 55 height 10
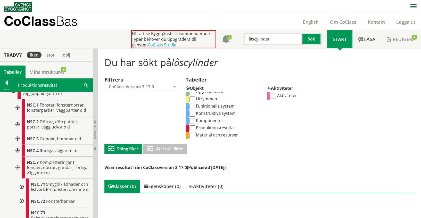
scroll to position [281, 0]
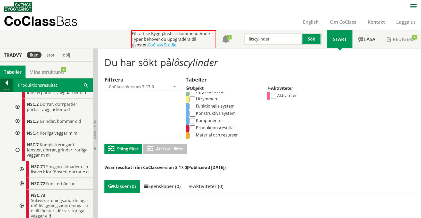
click at [6, 84] on div at bounding box center [6, 83] width 13 height 7
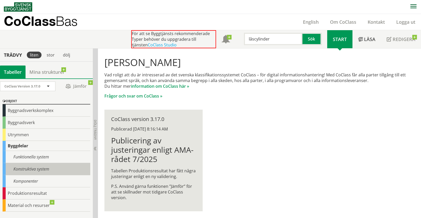
scroll to position [48, 0]
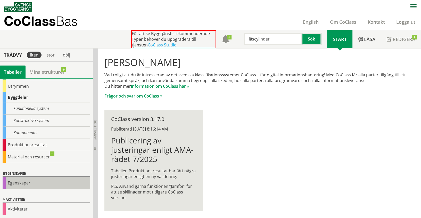
click at [18, 181] on div "Egenskaper" at bounding box center [47, 183] width 88 height 12
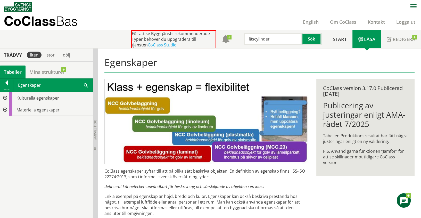
scroll to position [17, 0]
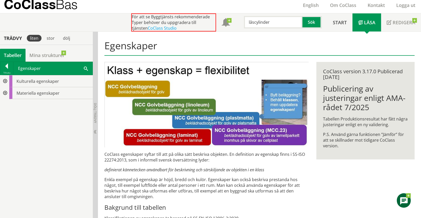
click at [3, 90] on div at bounding box center [4, 93] width 9 height 12
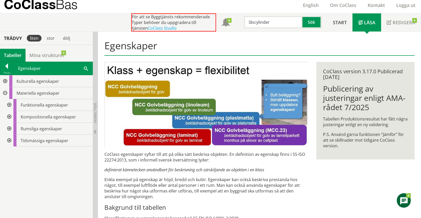
click at [10, 102] on div at bounding box center [8, 105] width 9 height 12
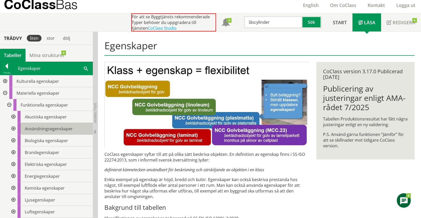
click at [35, 126] on span "Användningsegenskaper" at bounding box center [49, 129] width 48 height 6
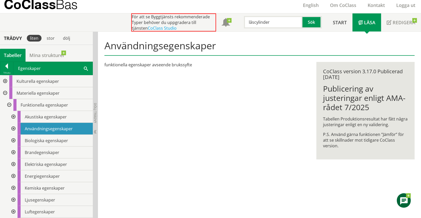
click at [14, 128] on div at bounding box center [12, 129] width 9 height 12
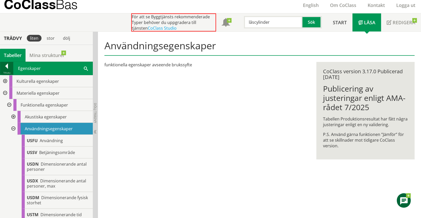
click at [8, 63] on div at bounding box center [6, 66] width 13 height 7
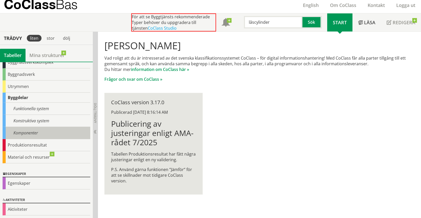
click at [20, 132] on div "Komponenter" at bounding box center [47, 133] width 88 height 12
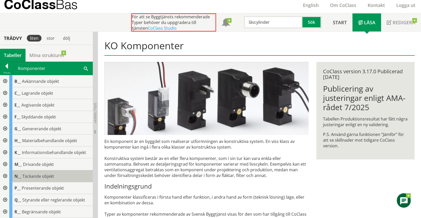
scroll to position [87, 0]
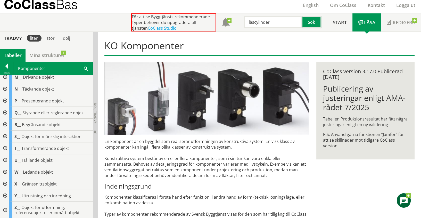
click at [5, 111] on div at bounding box center [4, 113] width 9 height 12
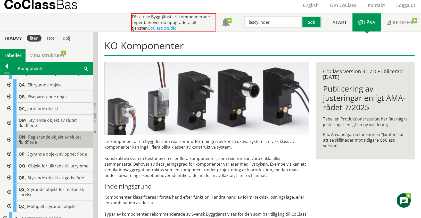
scroll to position [128, 0]
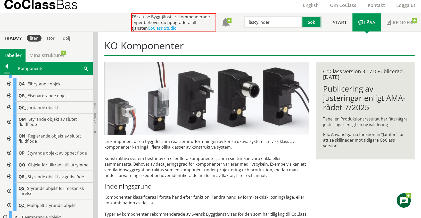
click at [9, 163] on div at bounding box center [8, 165] width 9 height 12
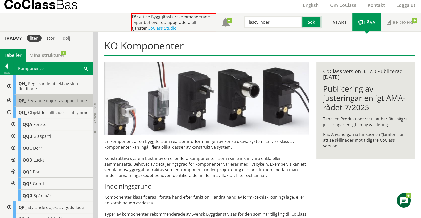
scroll to position [182, 0]
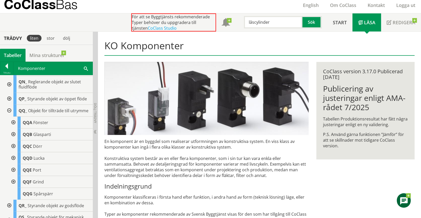
click at [13, 148] on div at bounding box center [12, 146] width 9 height 12
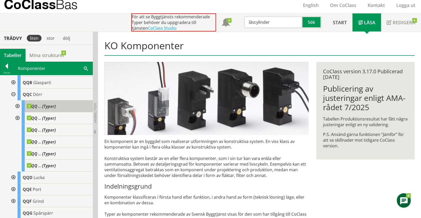
scroll to position [234, 0]
click at [18, 109] on div at bounding box center [16, 106] width 9 height 12
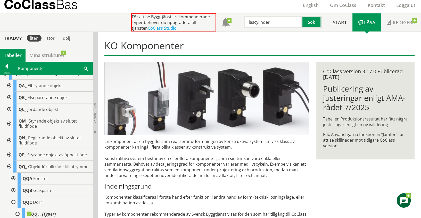
scroll to position [126, 0]
click at [11, 138] on div at bounding box center [8, 140] width 9 height 17
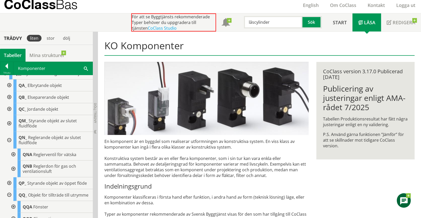
click at [9, 179] on div at bounding box center [8, 183] width 9 height 12
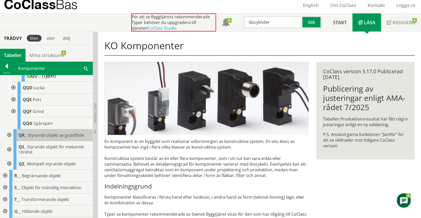
scroll to position [459, 0]
click at [8, 153] on div at bounding box center [8, 149] width 9 height 17
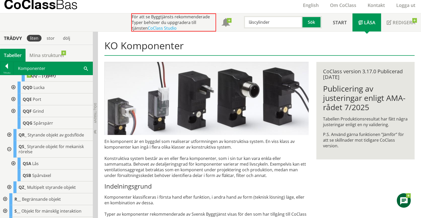
click at [14, 167] on div at bounding box center [12, 163] width 9 height 12
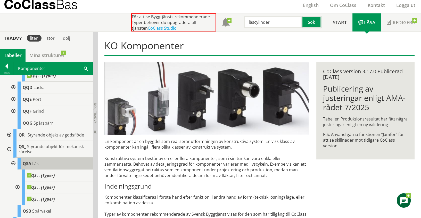
click at [39, 166] on div "QSA Lås" at bounding box center [55, 163] width 75 height 12
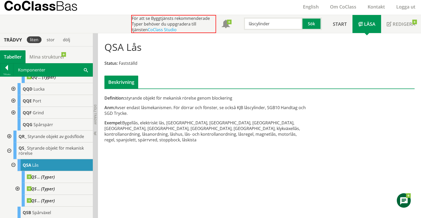
scroll to position [15, 0]
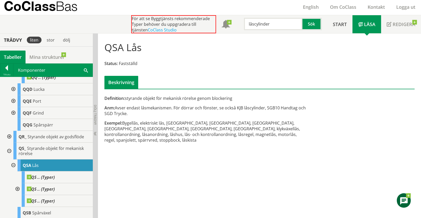
click at [109, 49] on h1 "QSA Lås" at bounding box center [122, 46] width 37 height 11
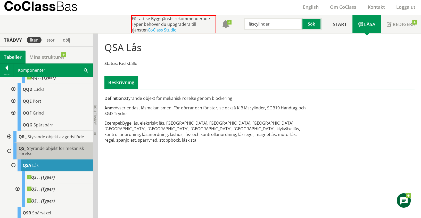
click at [46, 155] on div "QS_ Styrande objekt för mekanisk rörelse" at bounding box center [52, 150] width 79 height 17
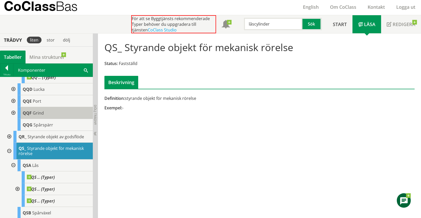
click at [34, 115] on span "Grind" at bounding box center [38, 113] width 11 height 6
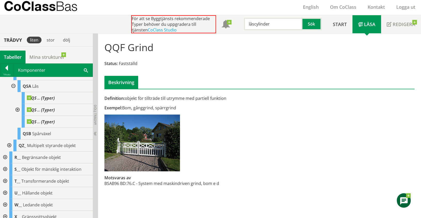
scroll to position [538, 0]
click at [34, 89] on span "Lås" at bounding box center [35, 86] width 6 height 6
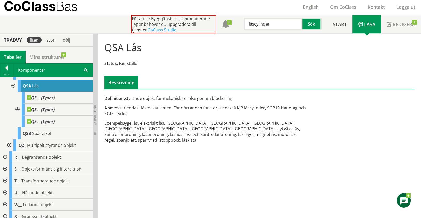
click at [4, 171] on div at bounding box center [4, 169] width 9 height 12
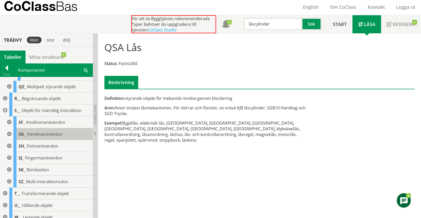
scroll to position [598, 0]
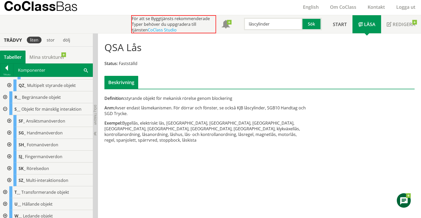
click at [9, 137] on div at bounding box center [8, 133] width 9 height 12
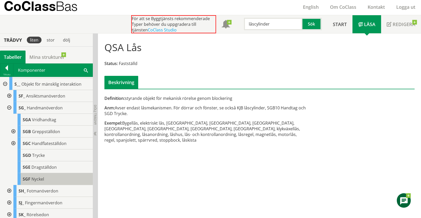
scroll to position [623, 0]
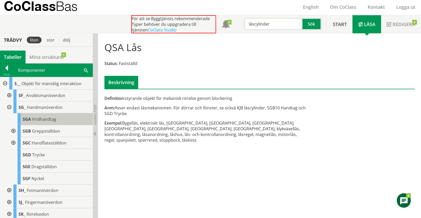
click at [44, 120] on span "Vridhandtag" at bounding box center [44, 119] width 24 height 6
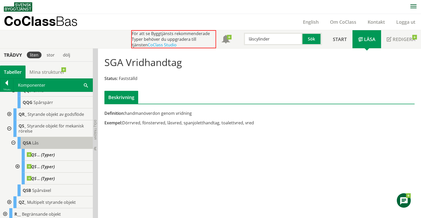
scroll to position [496, 0]
click at [31, 146] on div "QSA Lås" at bounding box center [55, 143] width 75 height 12
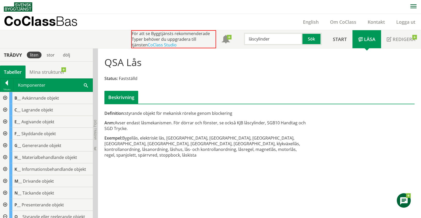
click at [6, 168] on div at bounding box center [4, 169] width 9 height 12
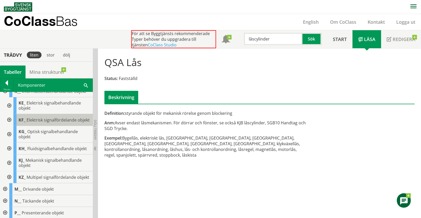
scroll to position [78, 0]
click at [7, 166] on div at bounding box center [8, 162] width 9 height 17
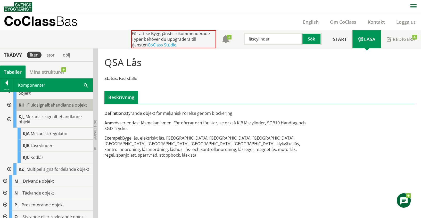
scroll to position [126, 0]
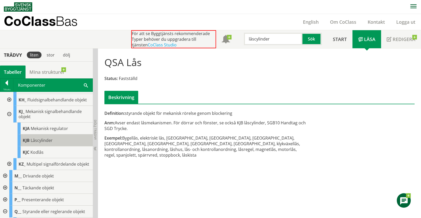
click at [36, 142] on span "Låscylinder" at bounding box center [42, 140] width 22 height 6
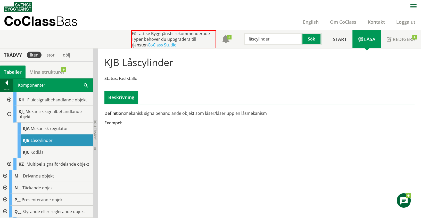
click at [7, 80] on div at bounding box center [6, 83] width 13 height 7
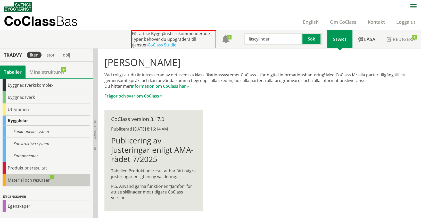
scroll to position [48, 0]
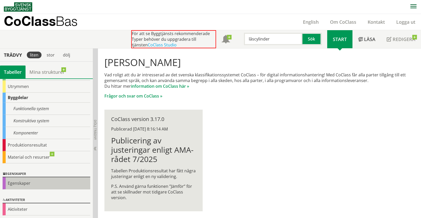
click at [22, 181] on div "Egenskaper" at bounding box center [47, 183] width 88 height 12
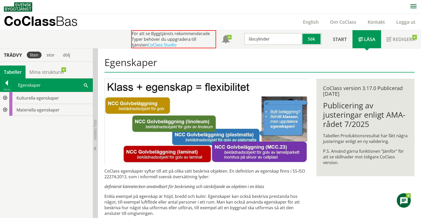
click at [4, 108] on div at bounding box center [4, 110] width 9 height 12
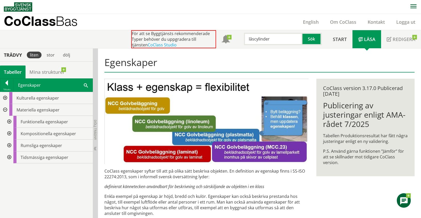
click at [9, 120] on div at bounding box center [8, 122] width 9 height 12
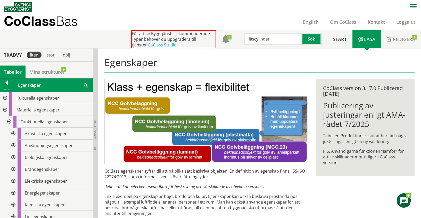
click at [12, 145] on div at bounding box center [12, 145] width 9 height 12
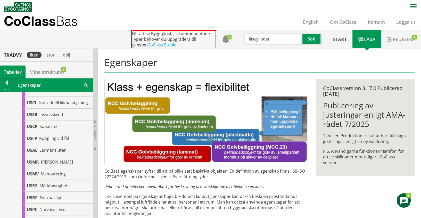
scroll to position [260, 0]
